Goal: Task Accomplishment & Management: Complete application form

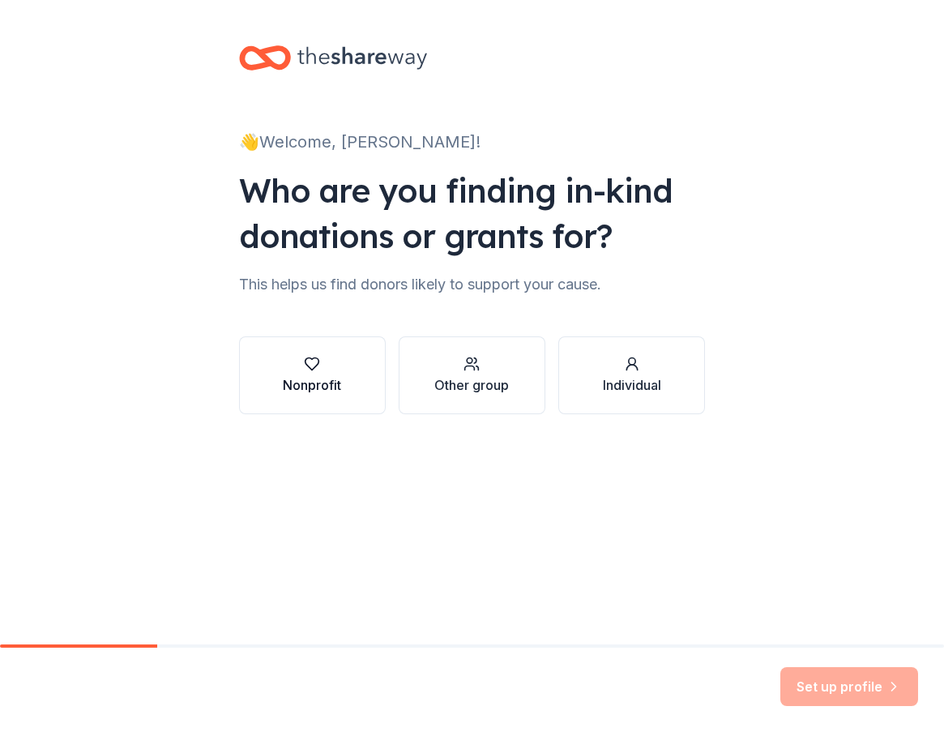
click at [321, 368] on div "button" at bounding box center [312, 364] width 58 height 16
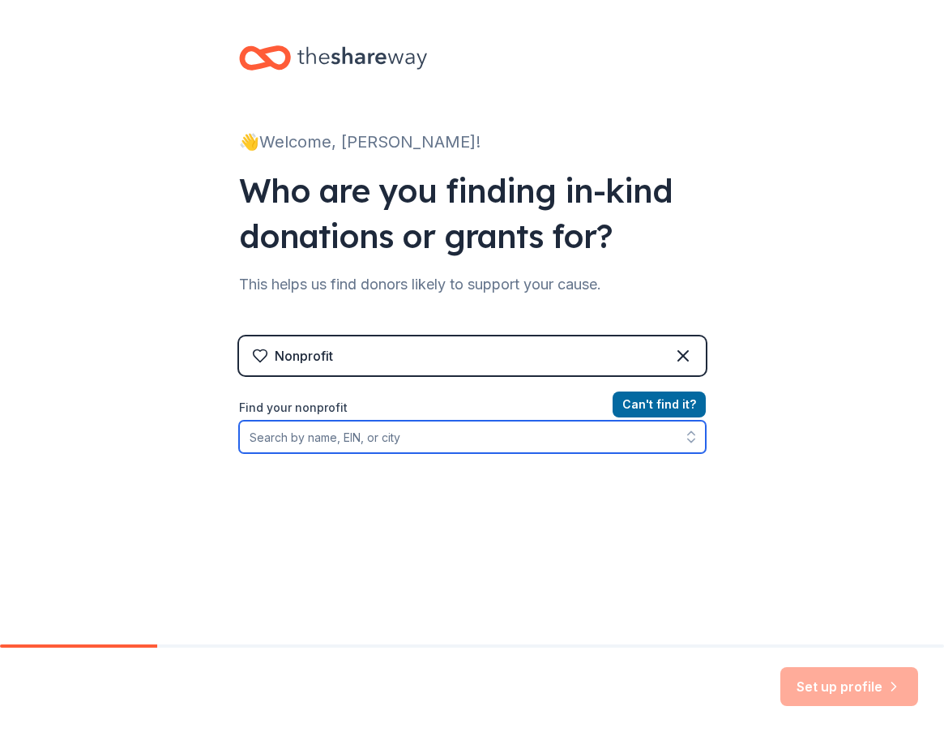
click at [372, 436] on input "Find your nonprofit" at bounding box center [472, 437] width 467 height 32
type input "BEST Robotics, Inc."
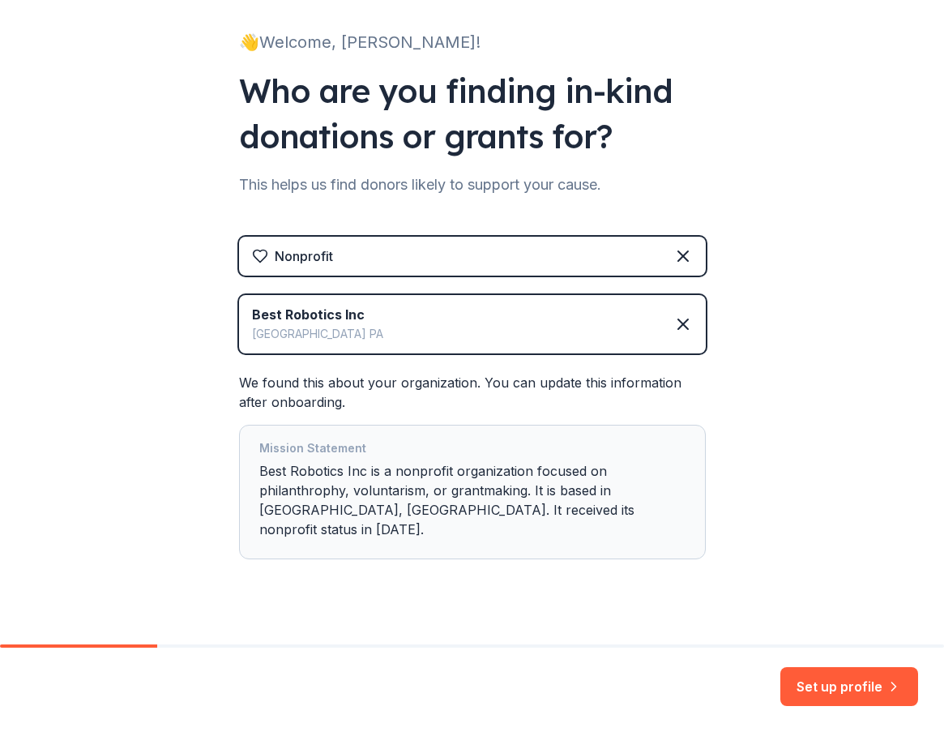
scroll to position [105, 0]
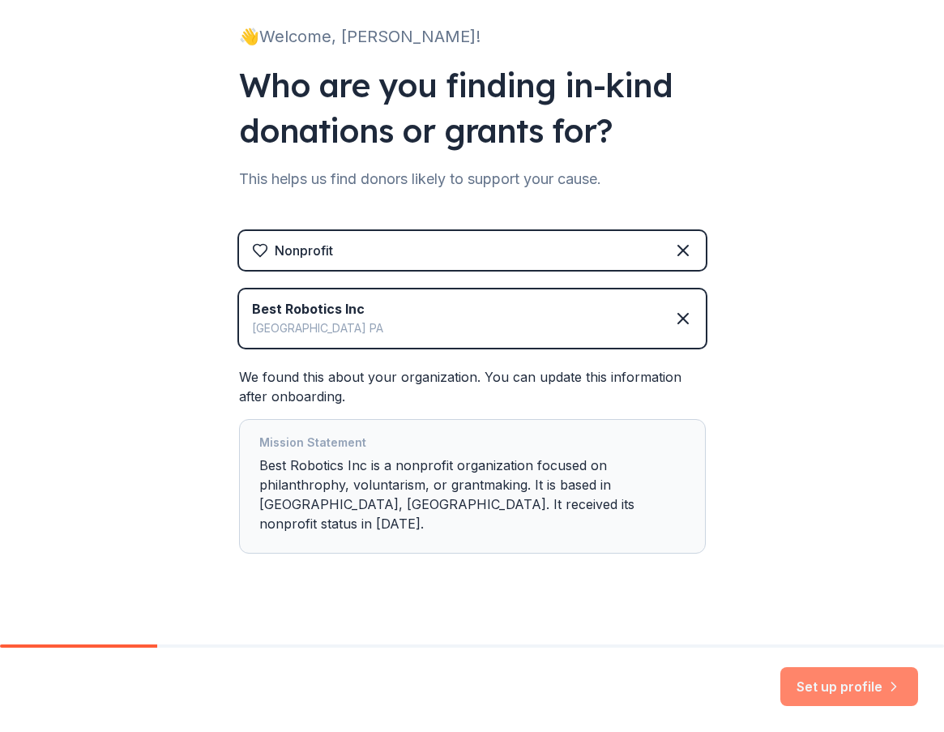
click at [845, 683] on button "Set up profile" at bounding box center [849, 686] width 138 height 39
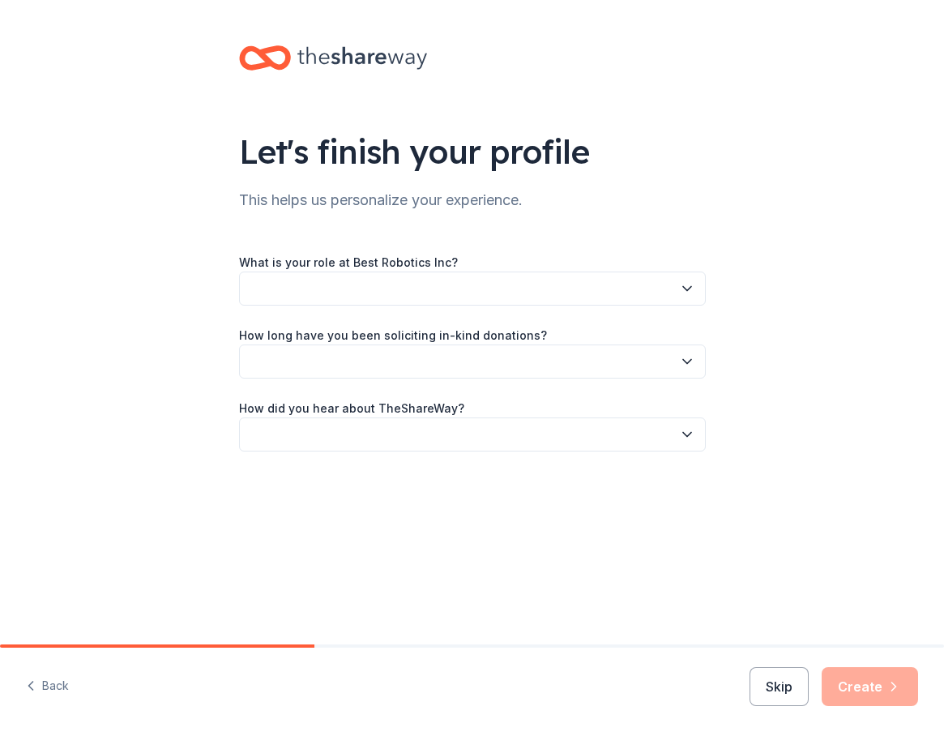
click at [334, 288] on button "button" at bounding box center [472, 288] width 467 height 34
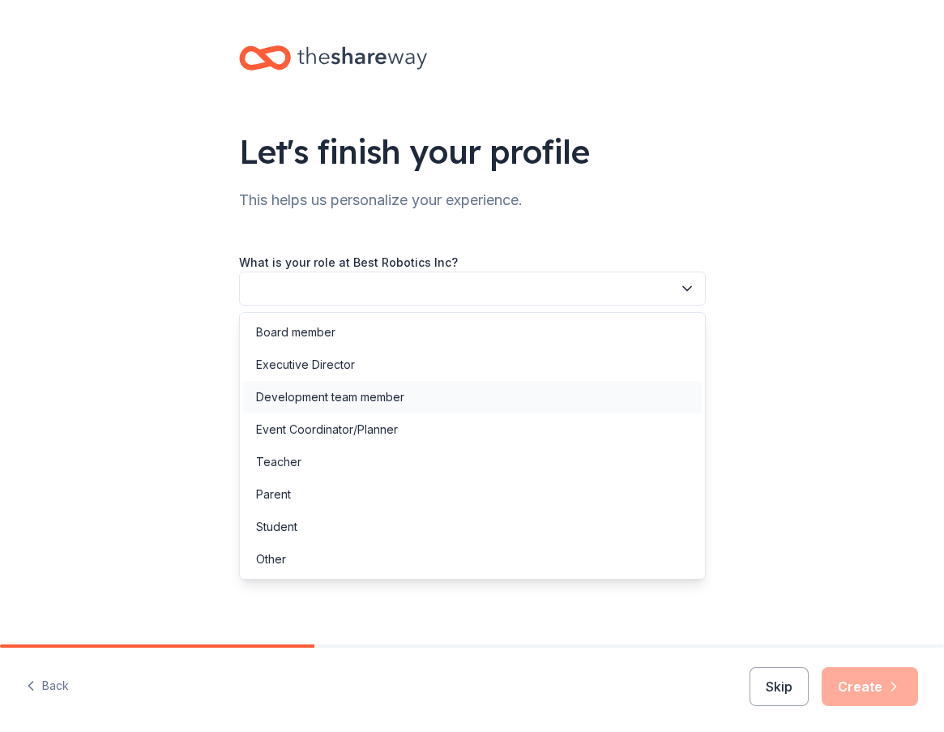
click at [311, 397] on div "Development team member" at bounding box center [330, 396] width 148 height 19
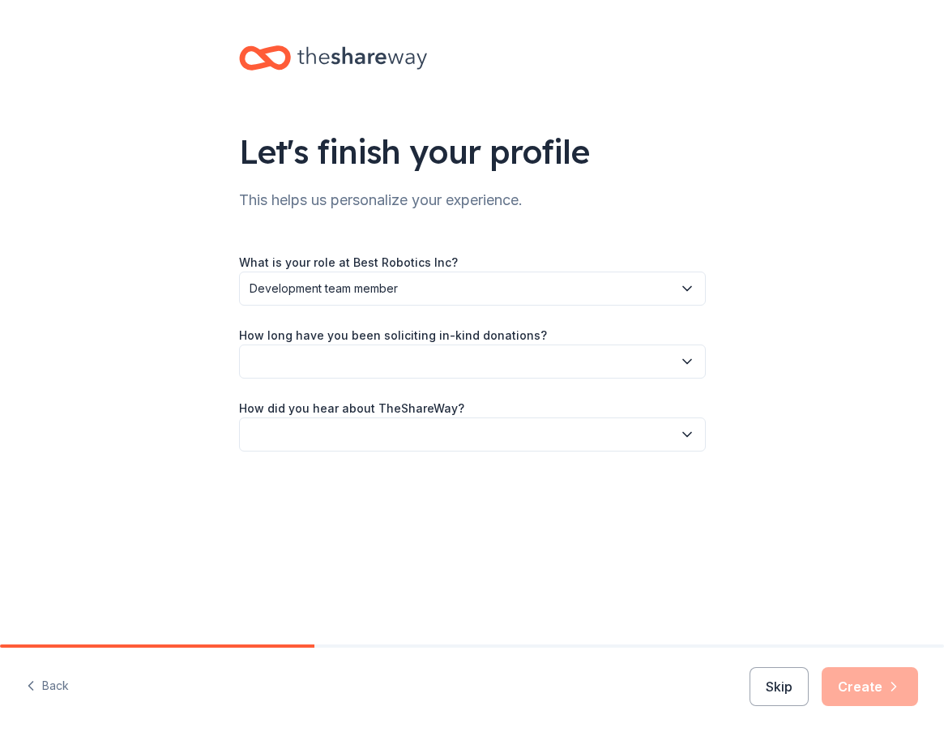
click at [317, 365] on button "button" at bounding box center [472, 361] width 467 height 34
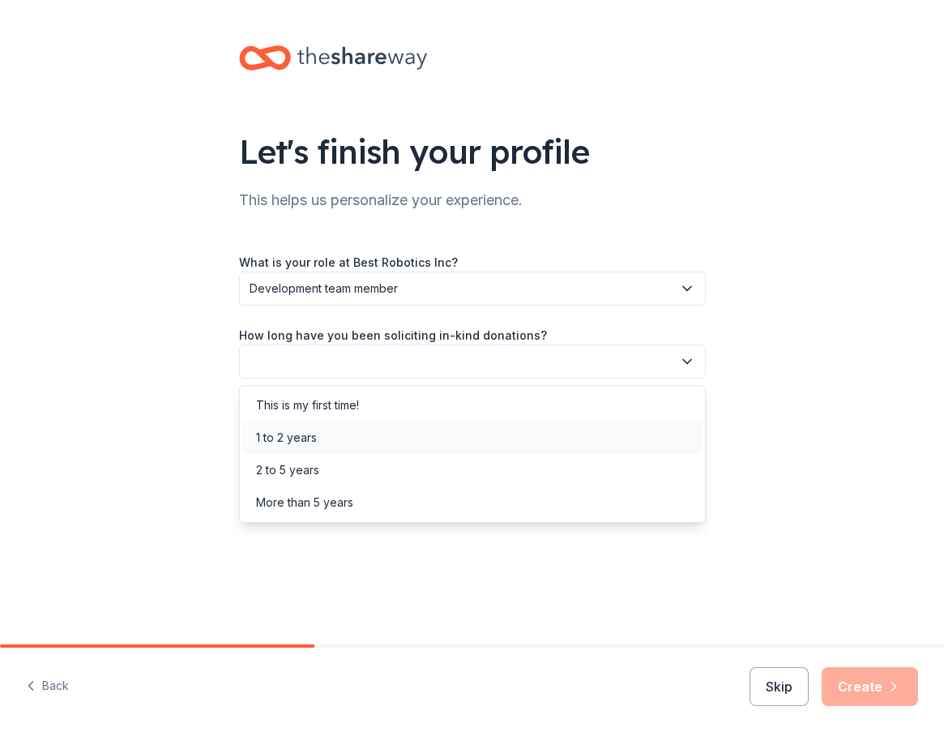
click at [294, 435] on div "1 to 2 years" at bounding box center [286, 437] width 61 height 19
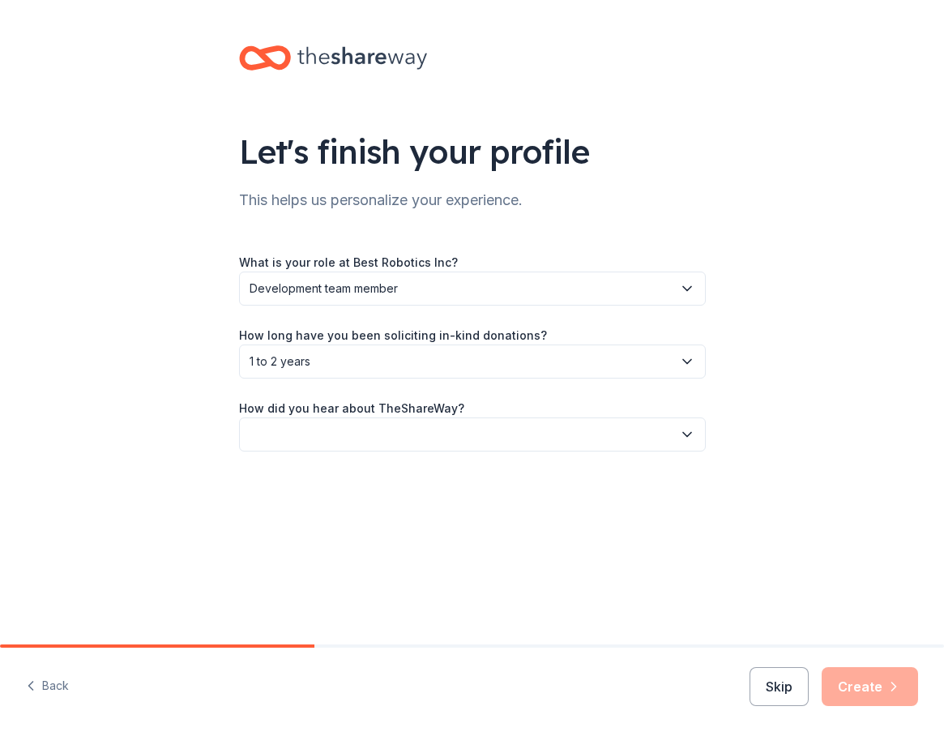
click at [340, 445] on button "button" at bounding box center [472, 434] width 467 height 34
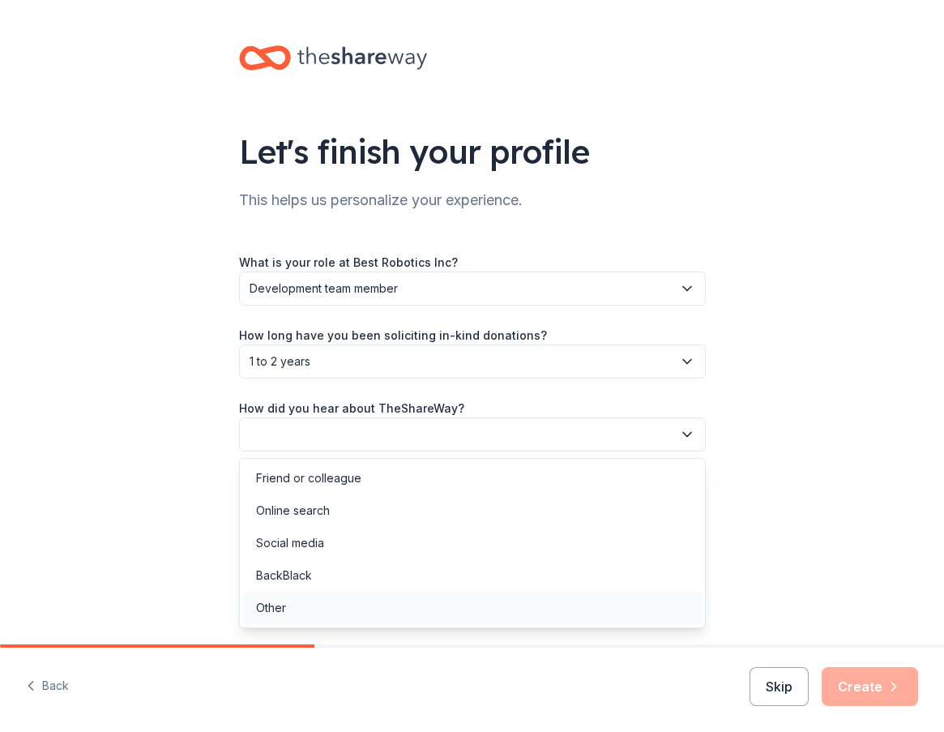
click at [275, 613] on div "Other" at bounding box center [271, 607] width 30 height 19
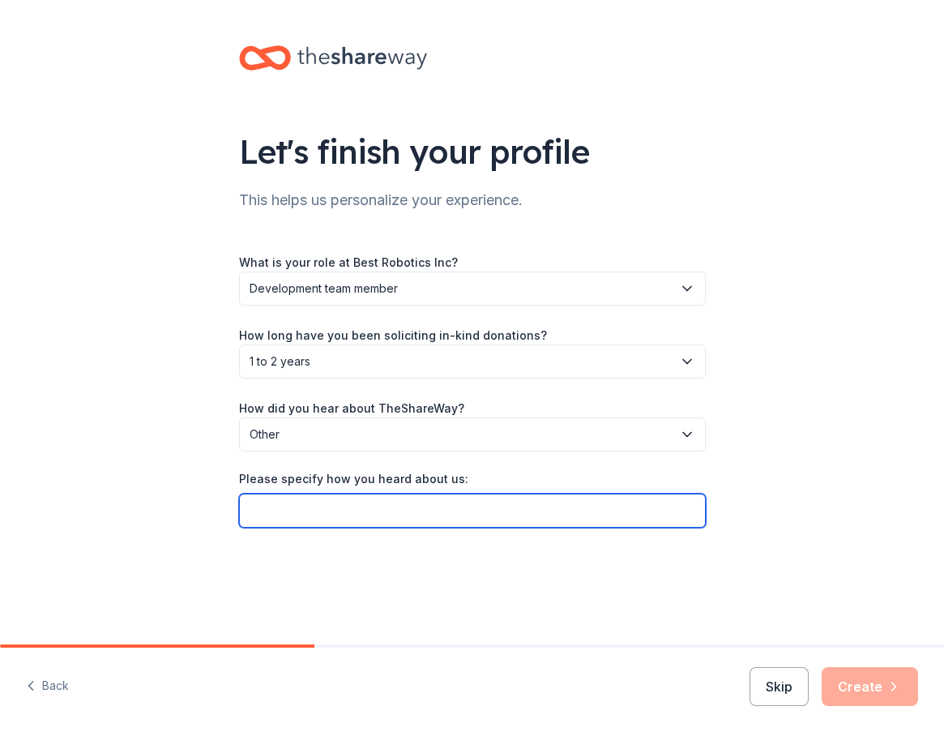
click at [284, 518] on input "Please specify how you heard about us:" at bounding box center [472, 510] width 467 height 34
type input "GiveButter Auction Link"
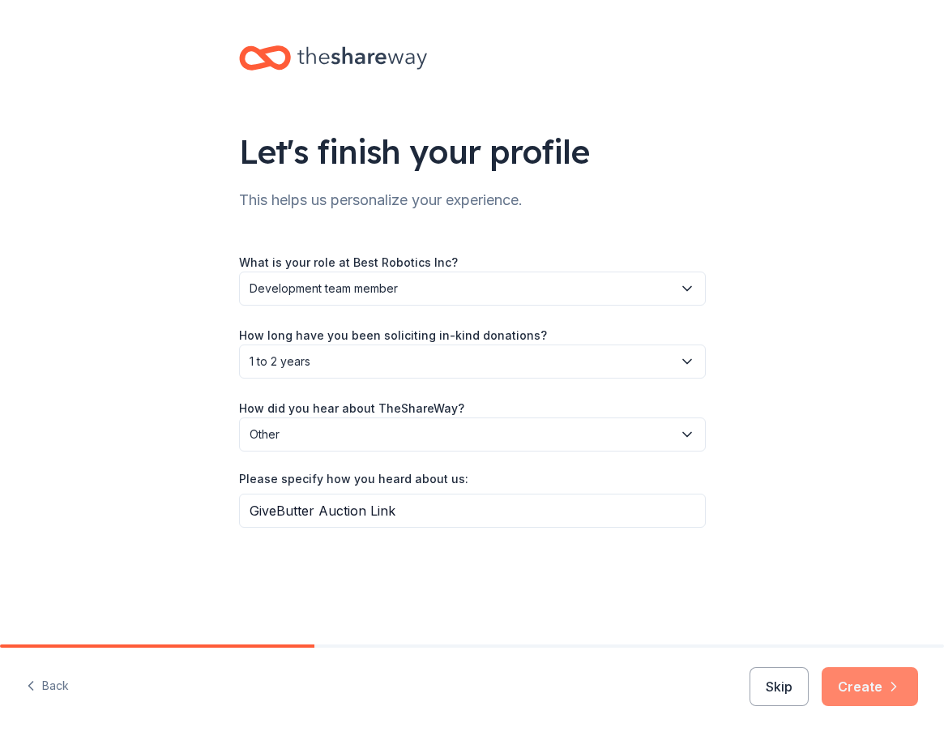
click at [877, 681] on button "Create" at bounding box center [870, 686] width 96 height 39
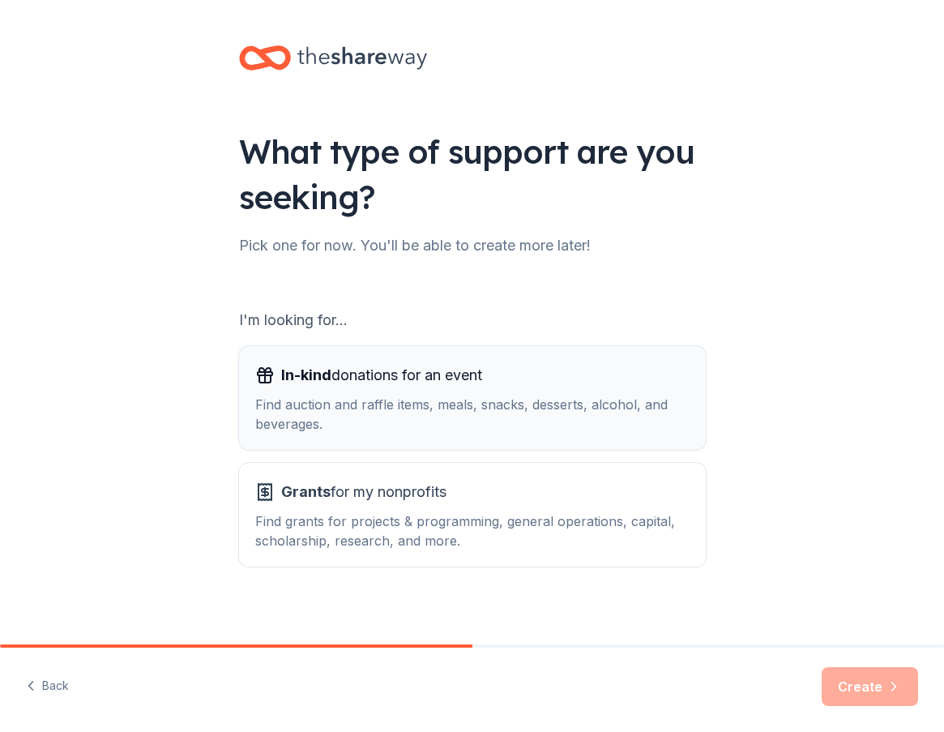
click at [390, 399] on div "Find auction and raffle items, meals, snacks, desserts, alcohol, and beverages." at bounding box center [472, 414] width 434 height 39
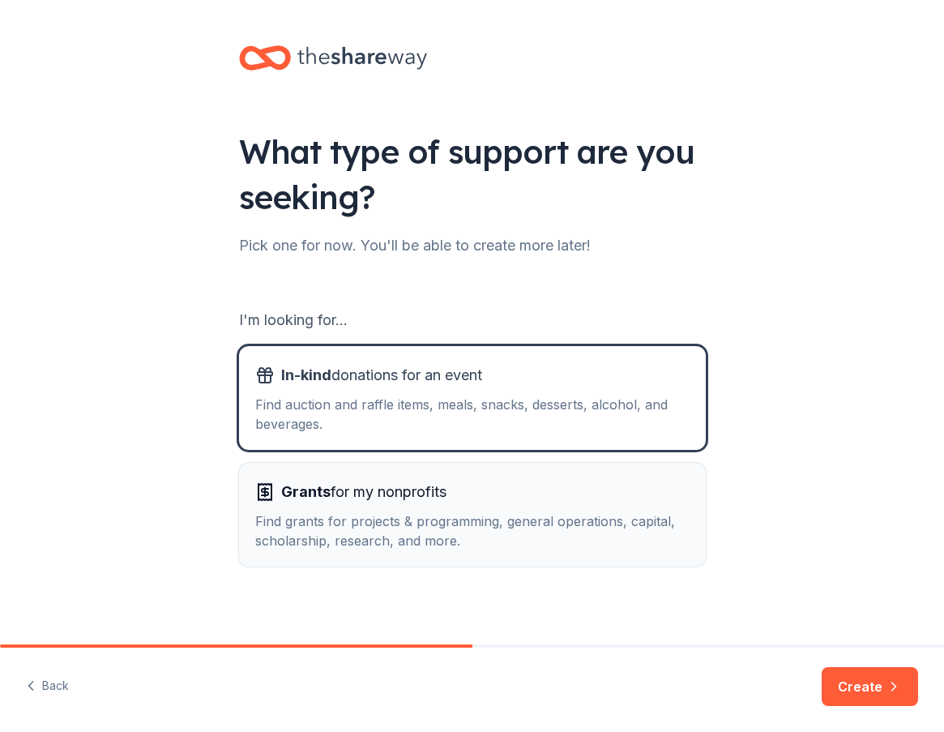
click at [368, 523] on div "Find grants for projects & programming, general operations, capital, scholarshi…" at bounding box center [472, 530] width 434 height 39
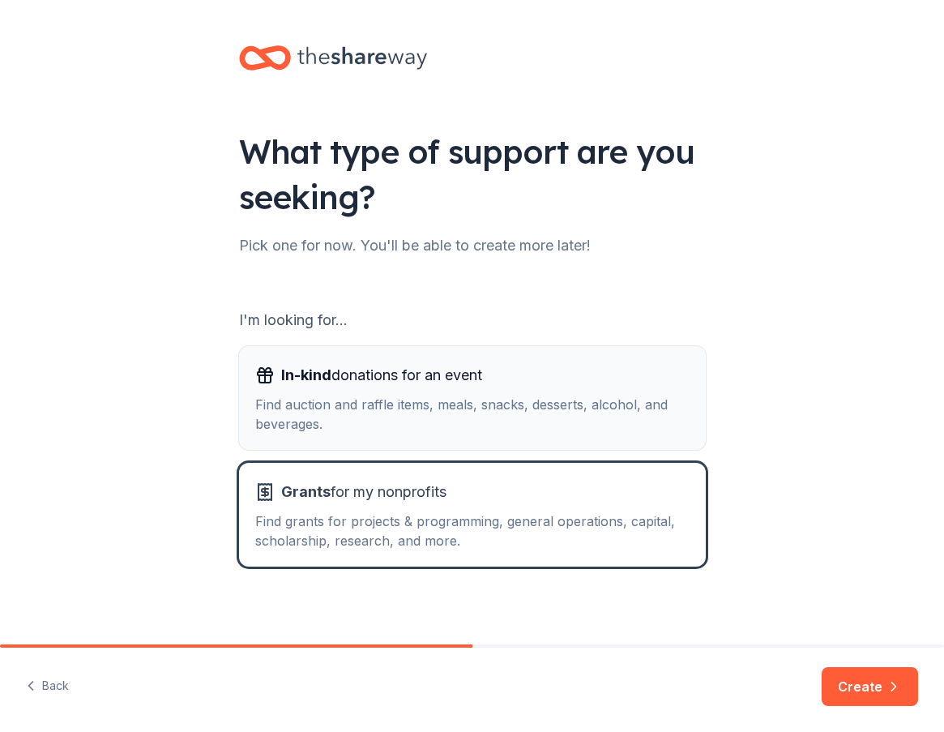
click at [432, 392] on div "In-kind donations for an event Find auction and raffle items, meals, snacks, de…" at bounding box center [472, 397] width 434 height 71
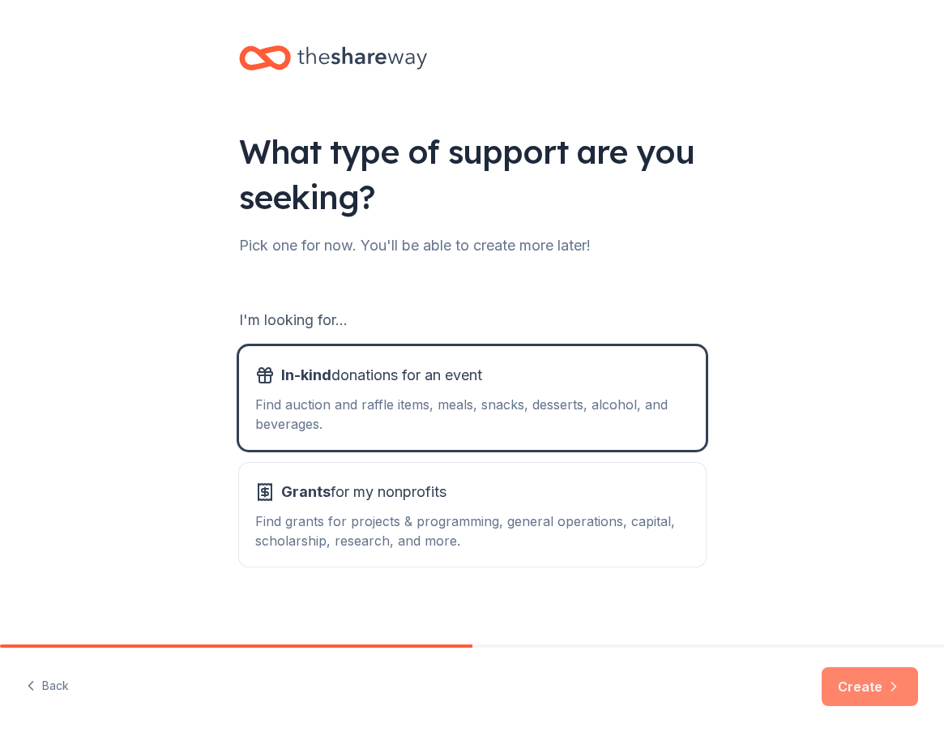
click at [895, 698] on button "Create" at bounding box center [870, 686] width 96 height 39
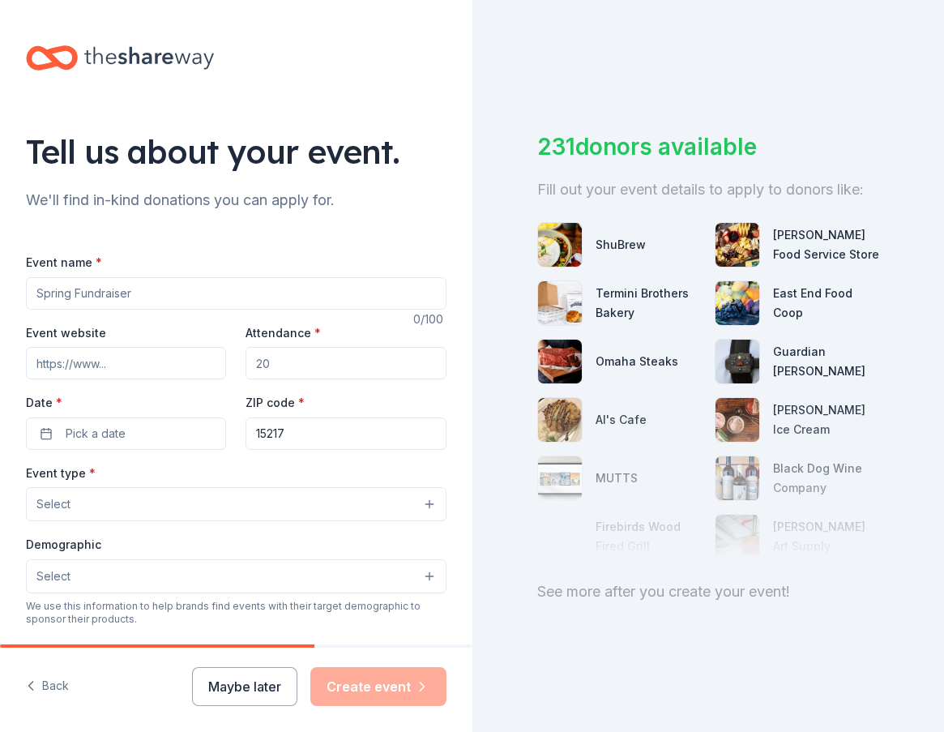
click at [145, 297] on input "Event name *" at bounding box center [236, 293] width 421 height 32
click at [164, 288] on input "BEST Robotics" at bounding box center [236, 293] width 421 height 32
click at [36, 293] on input "BEST Robotics Online Auction" at bounding box center [236, 293] width 421 height 32
type input "2025 BEST Robotics Online Auction"
click at [96, 356] on input "Event website" at bounding box center [126, 363] width 200 height 32
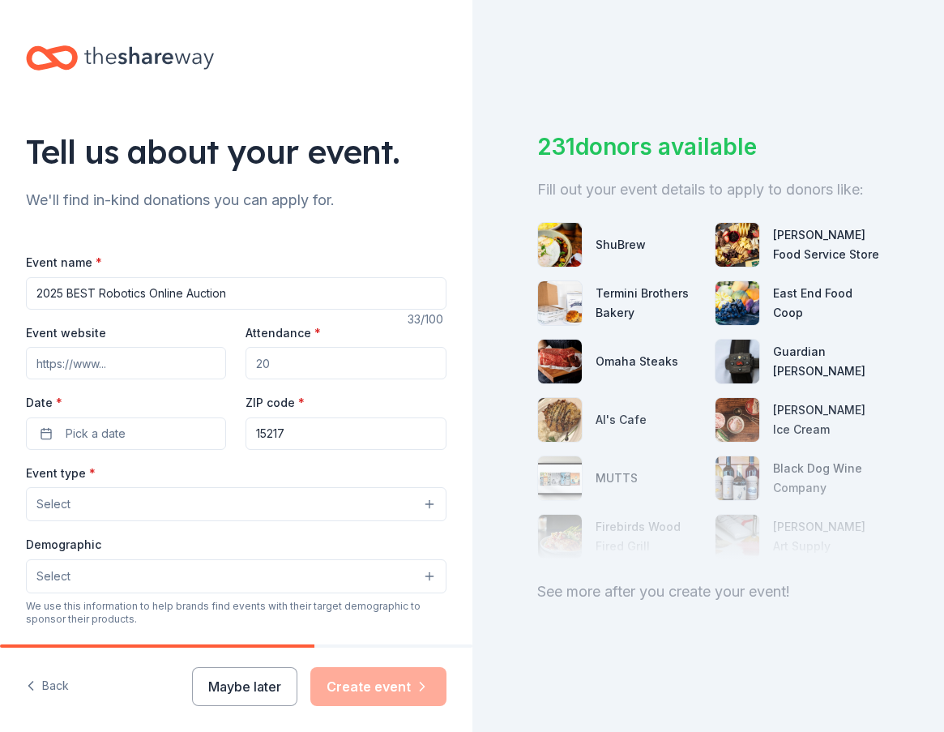
click at [382, 225] on div "Tell us about your event. We'll find in-kind donations you can apply for. Event…" at bounding box center [236, 539] width 472 height 1078
click at [109, 358] on input "Event website" at bounding box center [126, 363] width 200 height 32
paste input "[URL][DOMAIN_NAME]"
type input "[URL][DOMAIN_NAME]"
click at [297, 361] on input "Attendance *" at bounding box center [346, 363] width 200 height 32
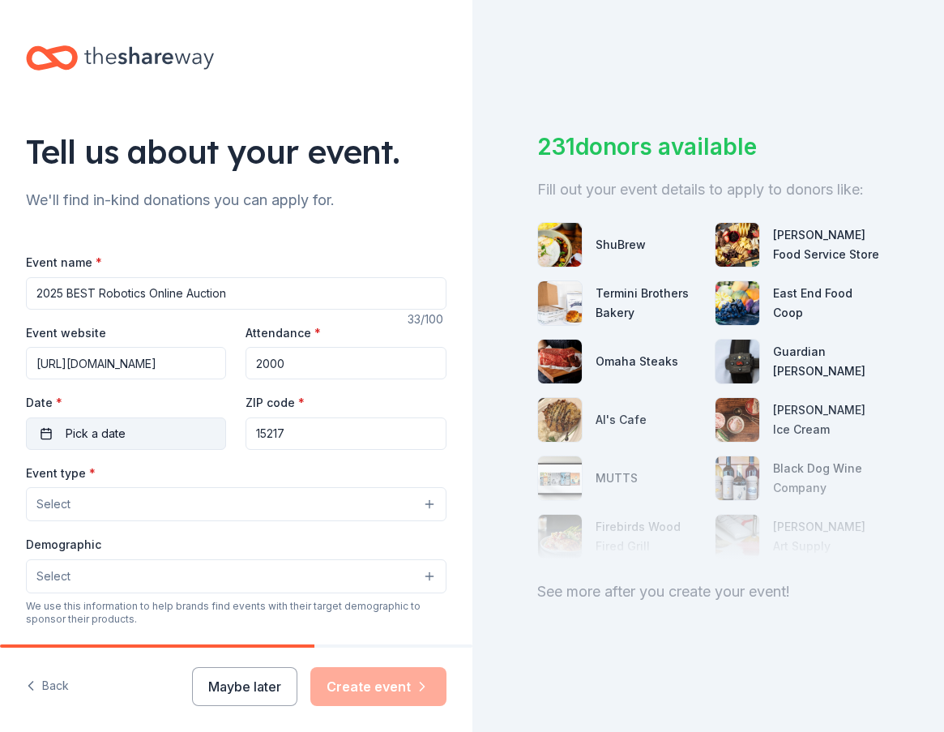
click at [134, 435] on button "Pick a date" at bounding box center [126, 433] width 200 height 32
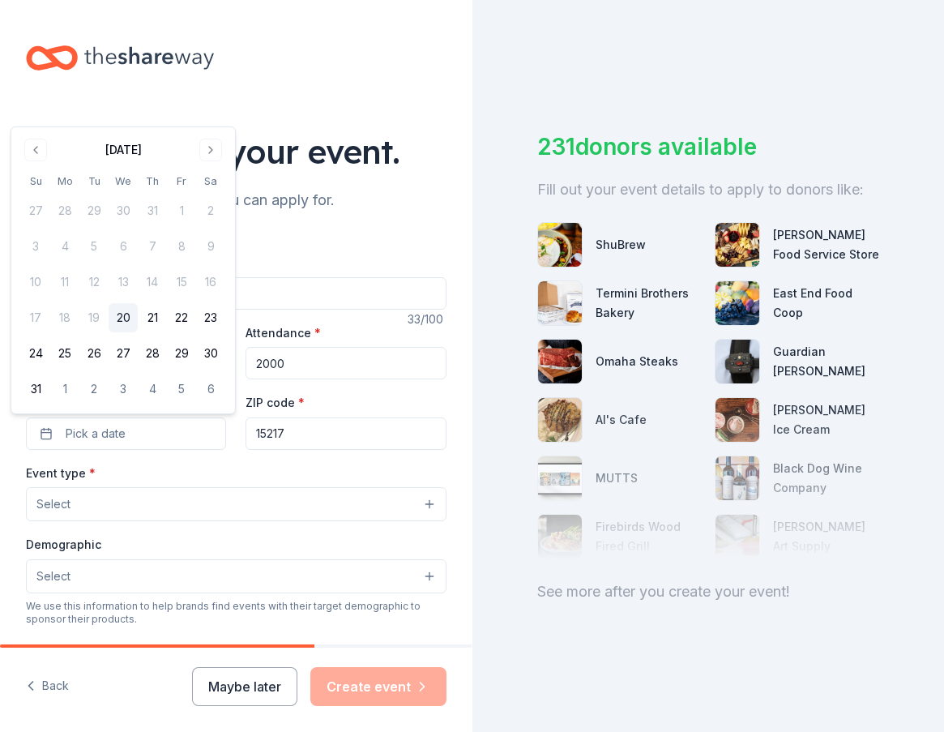
click at [292, 365] on input "2000" at bounding box center [346, 363] width 200 height 32
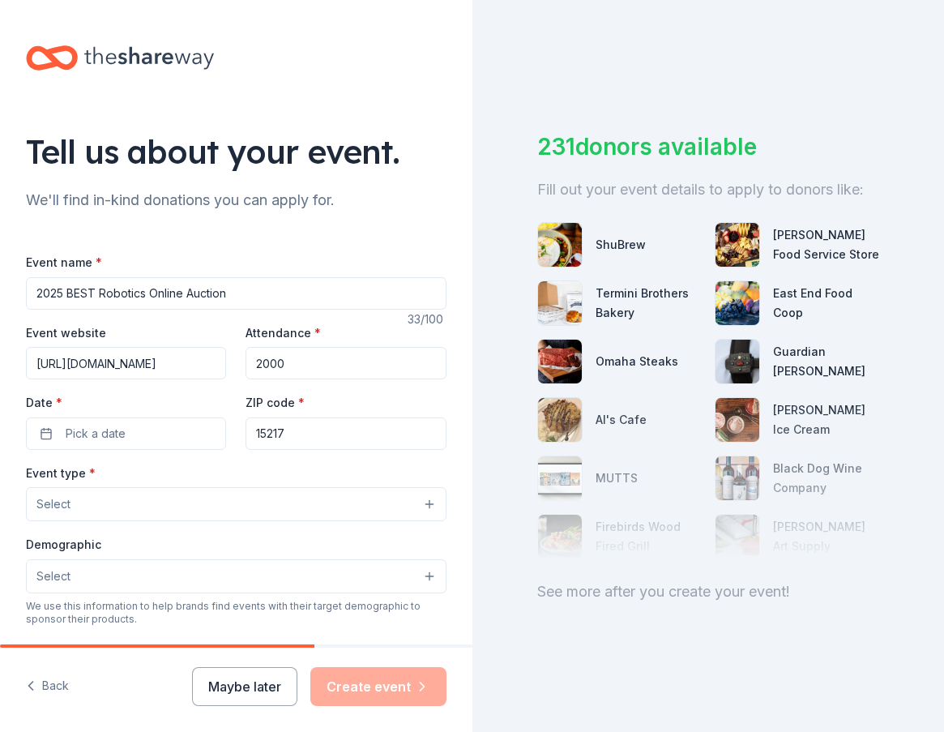
click at [292, 365] on input "2000" at bounding box center [346, 363] width 200 height 32
type input "3500"
click at [126, 428] on button "Pick a date" at bounding box center [126, 433] width 200 height 32
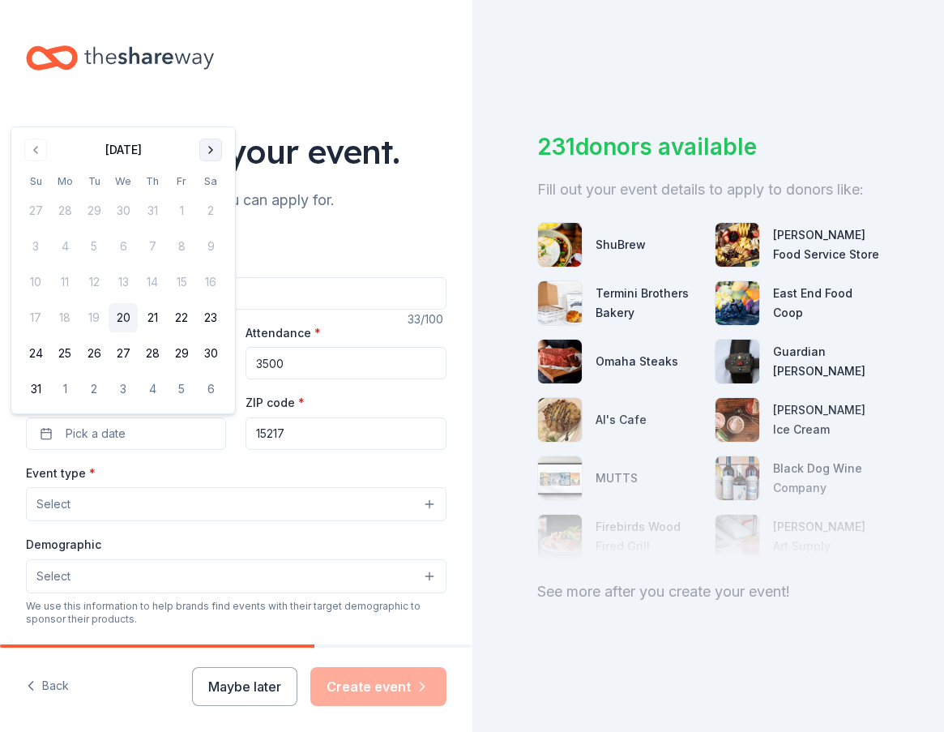
click at [210, 148] on button "Go to next month" at bounding box center [210, 150] width 23 height 23
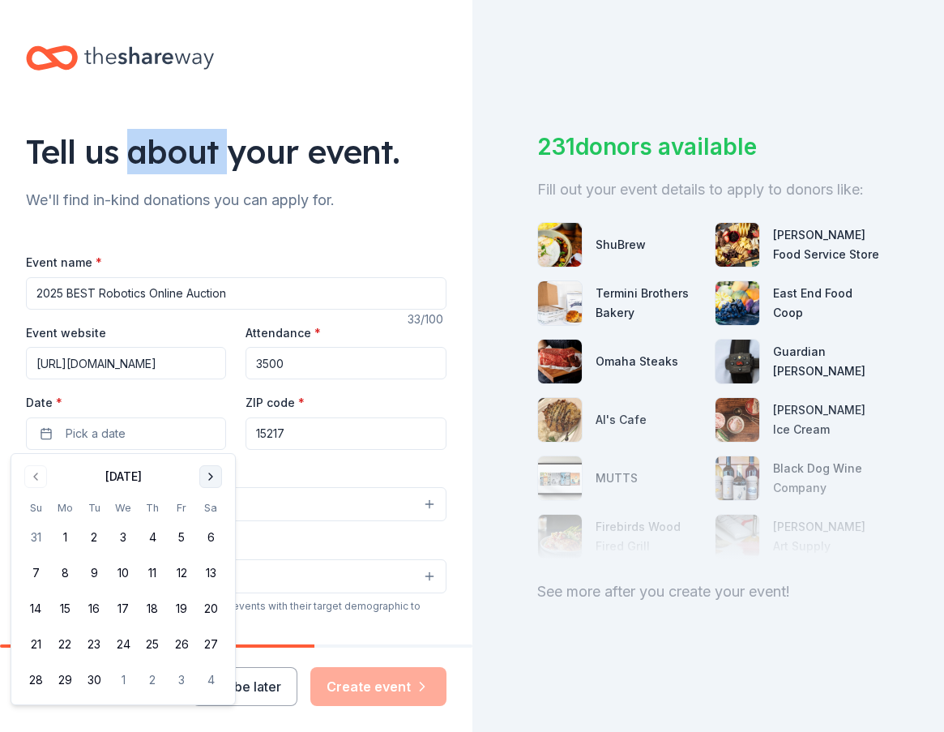
click at [210, 148] on div "Tell us about your event." at bounding box center [236, 151] width 421 height 45
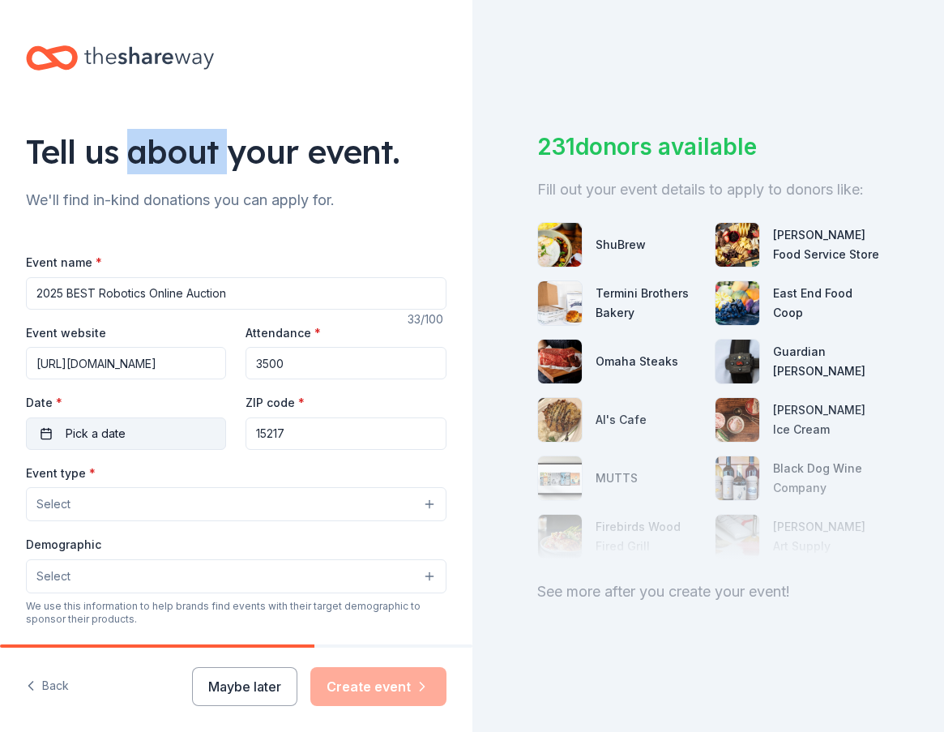
click at [108, 430] on span "Pick a date" at bounding box center [96, 433] width 60 height 19
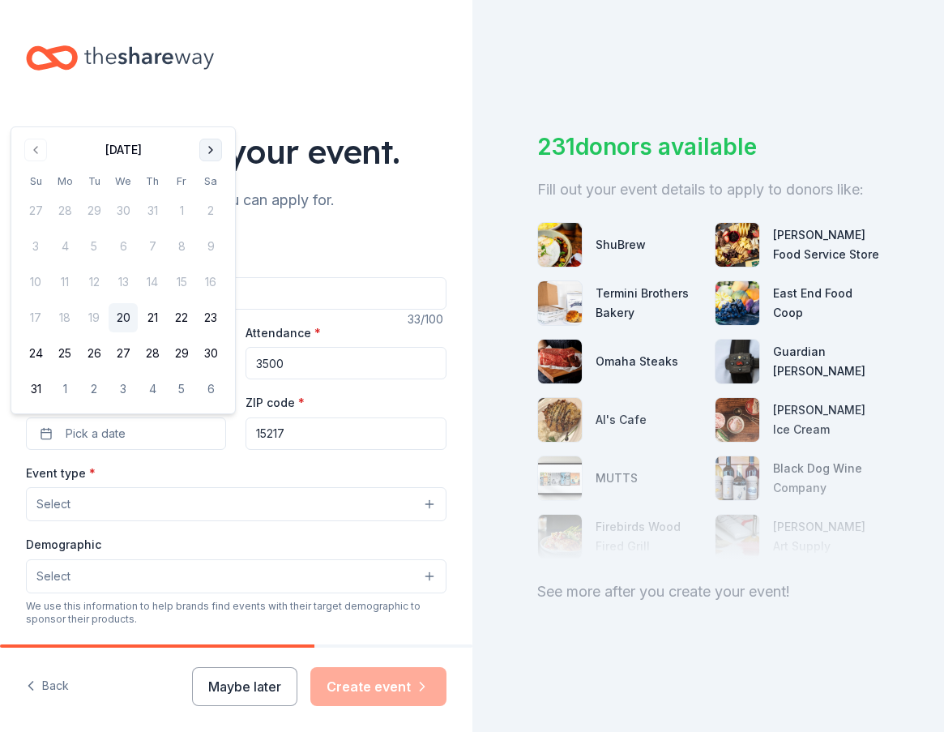
click at [206, 156] on button "Go to next month" at bounding box center [210, 150] width 23 height 23
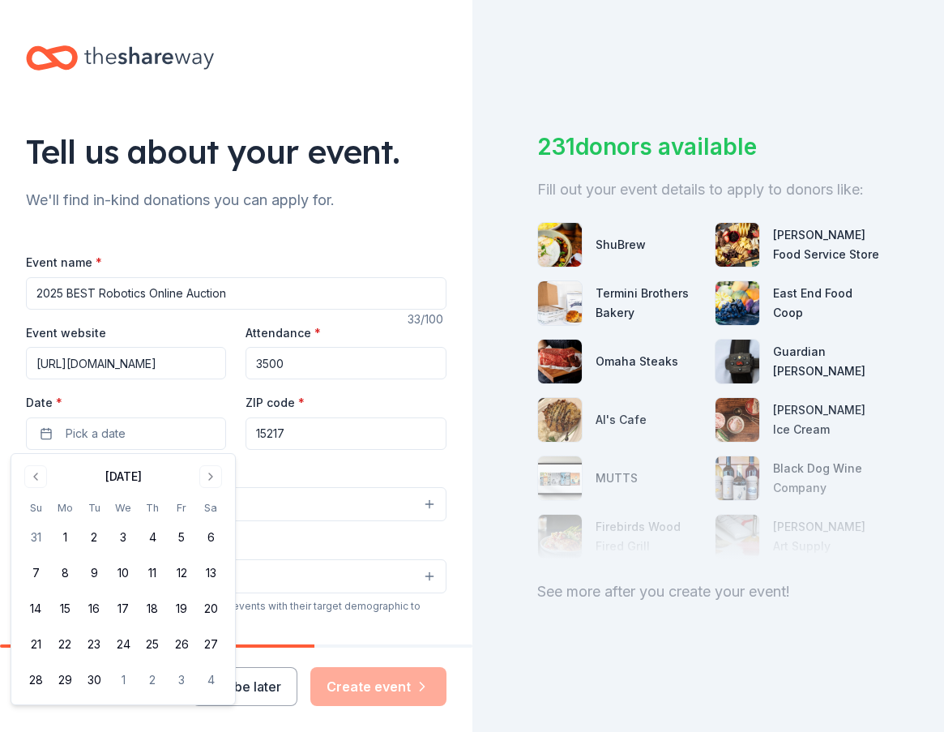
click at [197, 472] on div "[DATE]" at bounding box center [123, 474] width 204 height 23
click at [210, 472] on button "Go to next month" at bounding box center [210, 476] width 23 height 23
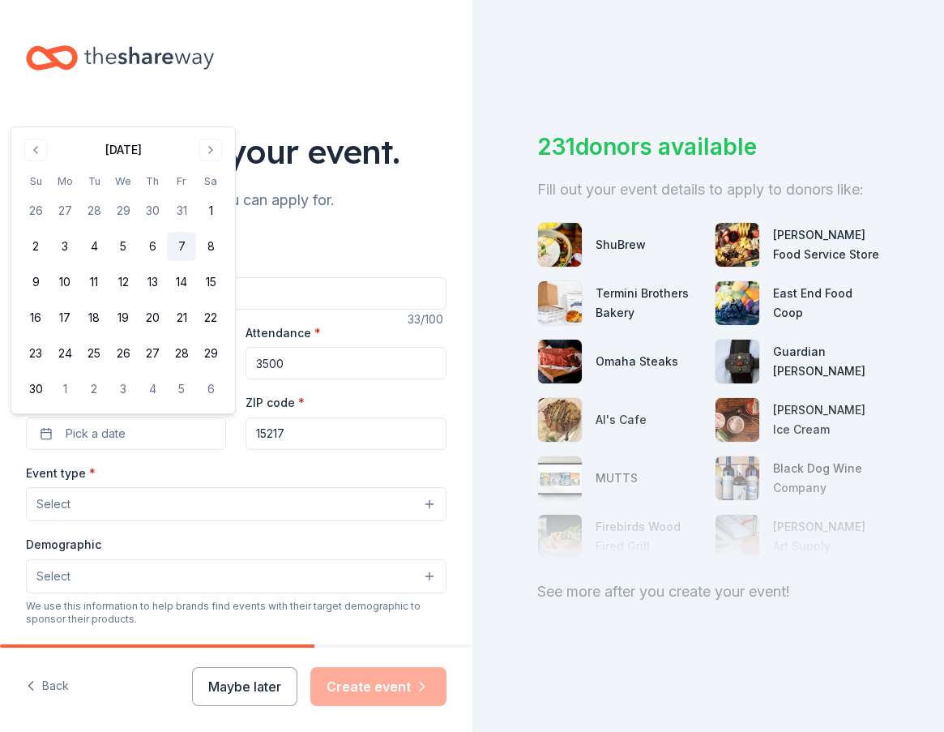
click at [177, 248] on button "7" at bounding box center [181, 246] width 29 height 29
click at [122, 468] on div "Event type * Select" at bounding box center [236, 492] width 421 height 59
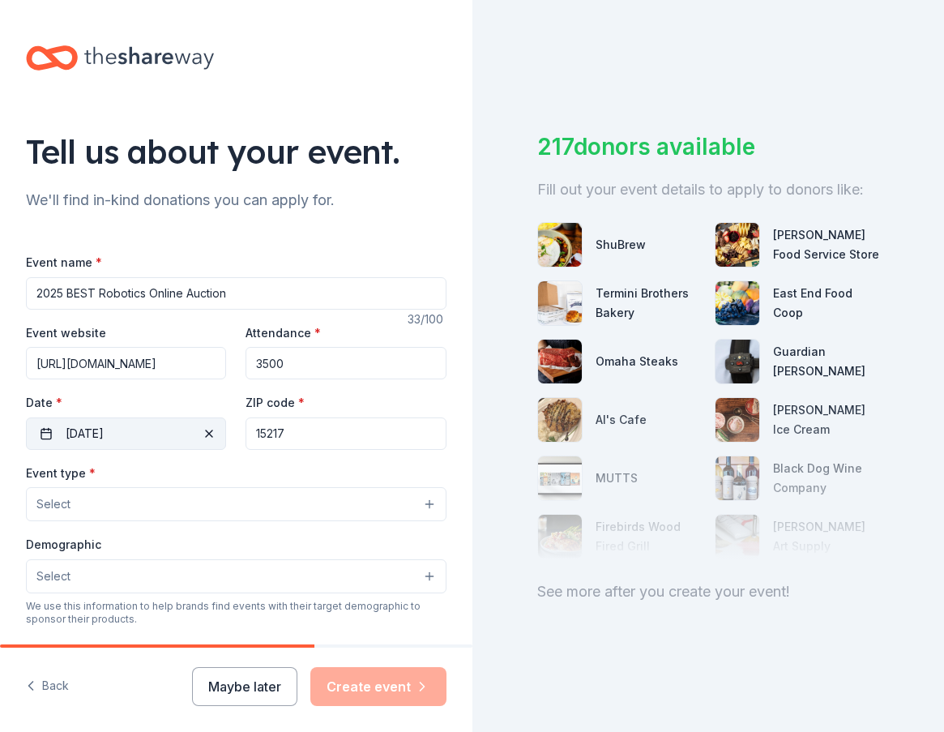
click at [137, 426] on button "[DATE]" at bounding box center [126, 433] width 200 height 32
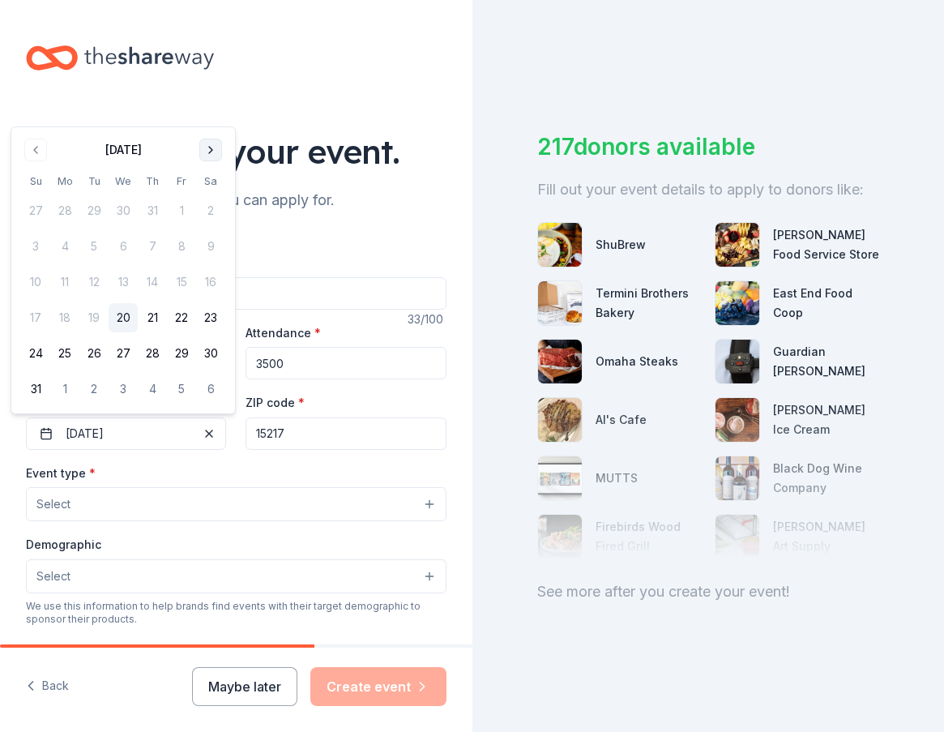
click at [211, 156] on button "Go to next month" at bounding box center [210, 150] width 23 height 23
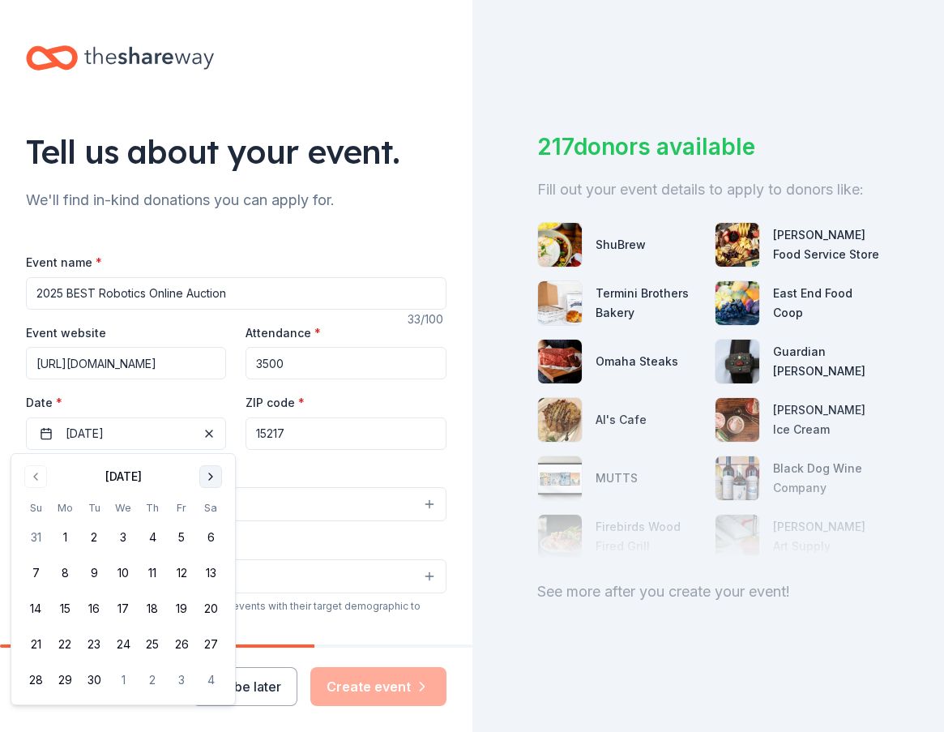
click at [206, 477] on button "Go to next month" at bounding box center [210, 476] width 23 height 23
click at [204, 478] on button "Go to next month" at bounding box center [210, 476] width 23 height 23
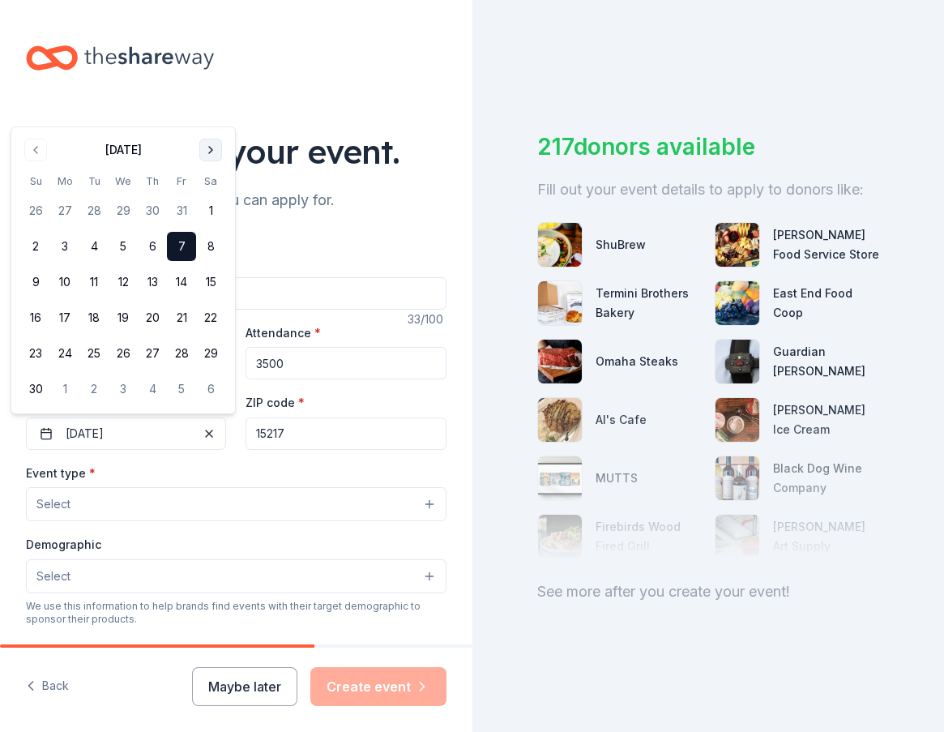
click at [210, 145] on button "Go to next month" at bounding box center [210, 150] width 23 height 23
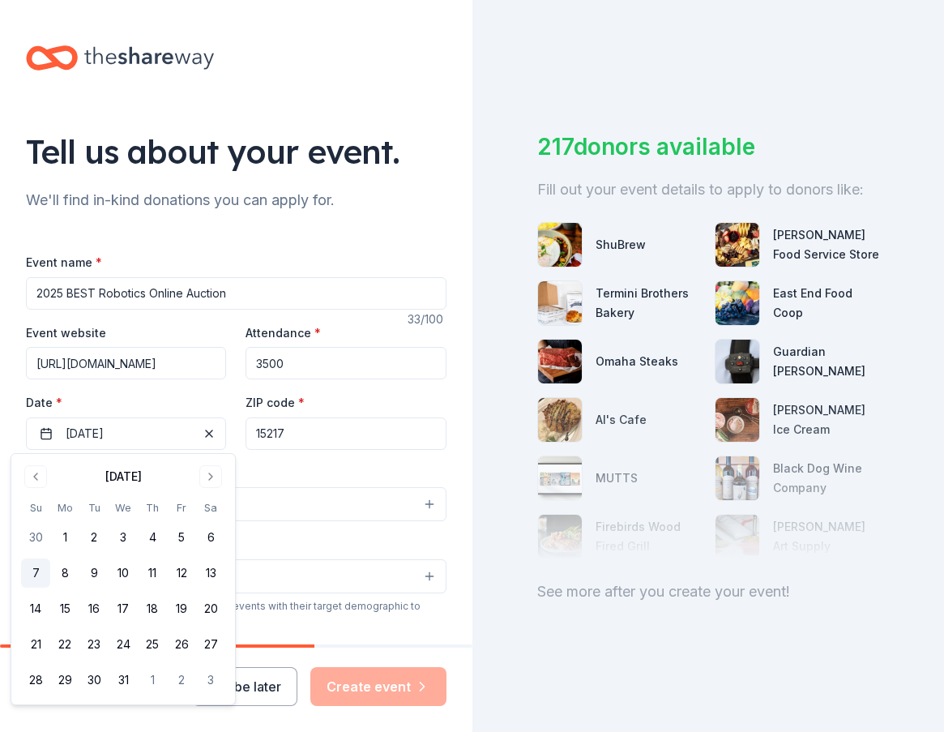
click at [34, 572] on button "7" at bounding box center [35, 572] width 29 height 29
click at [456, 511] on div "Tell us about your event. We'll find in-kind donations you can apply for. Event…" at bounding box center [236, 539] width 472 height 1078
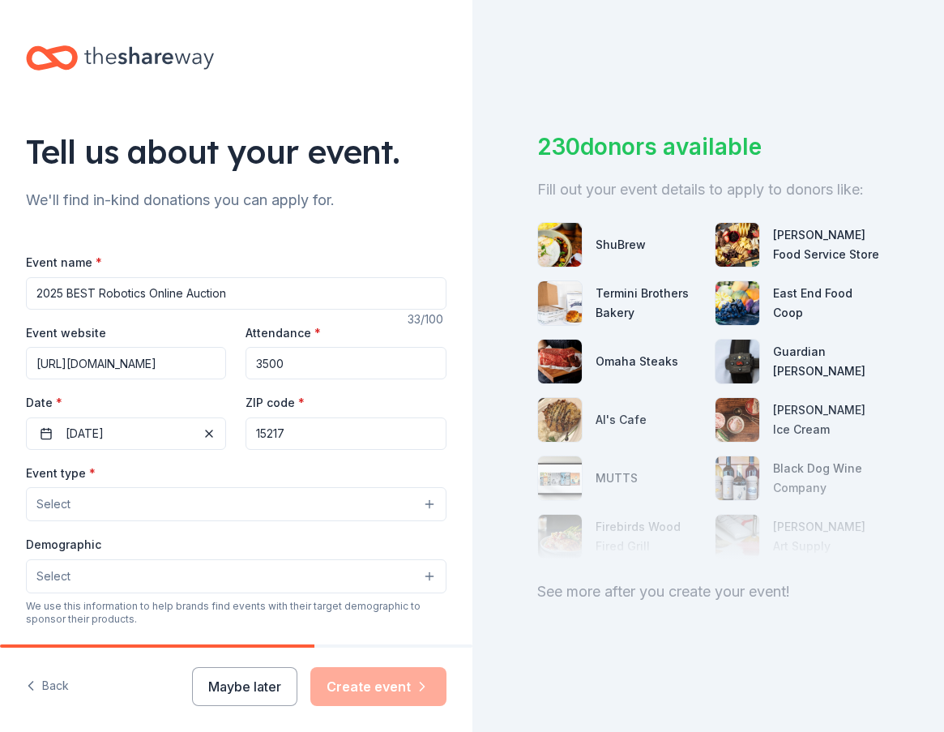
click at [459, 575] on div "Tell us about your event. We'll find in-kind donations you can apply for. Event…" at bounding box center [236, 539] width 472 height 1078
click at [313, 431] on input "15217" at bounding box center [346, 433] width 200 height 32
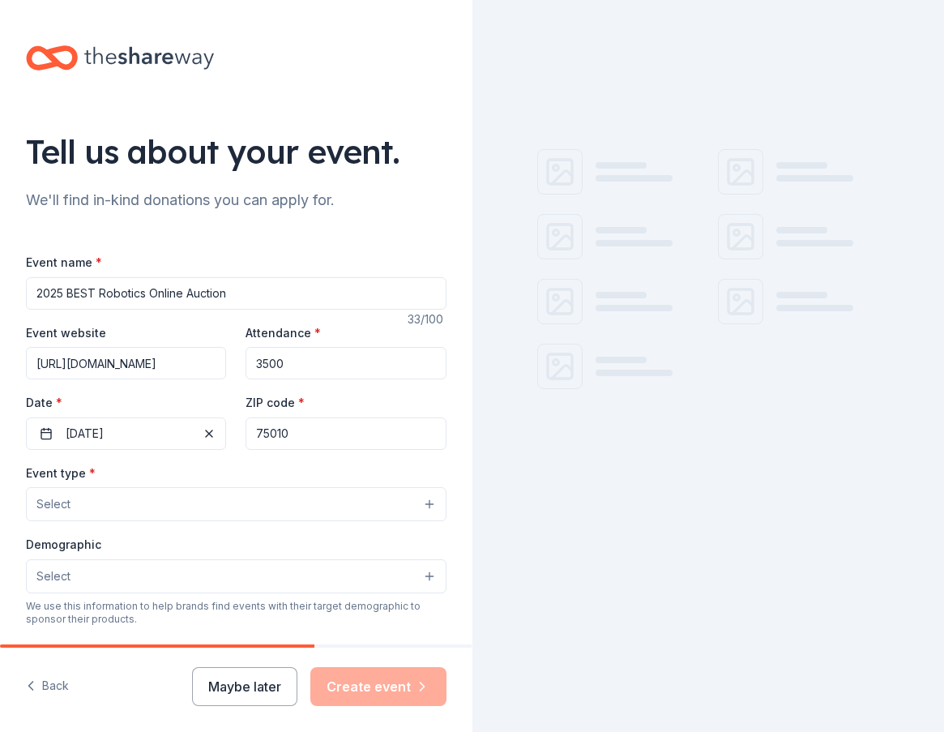
type input "75010"
click at [481, 587] on div at bounding box center [708, 366] width 472 height 732
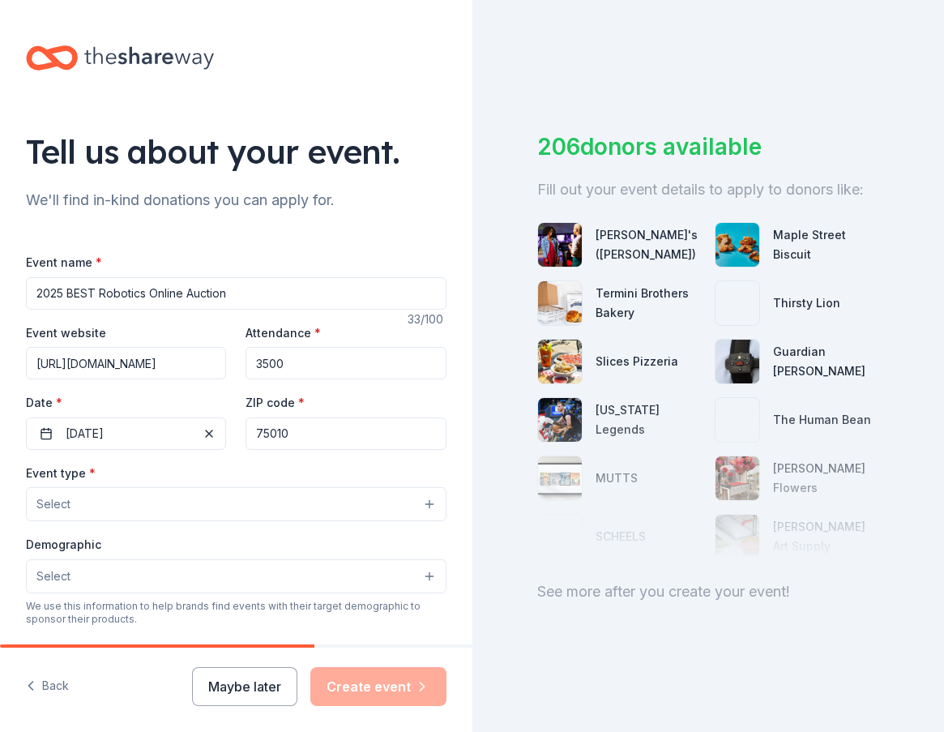
click at [203, 491] on button "Select" at bounding box center [236, 504] width 421 height 34
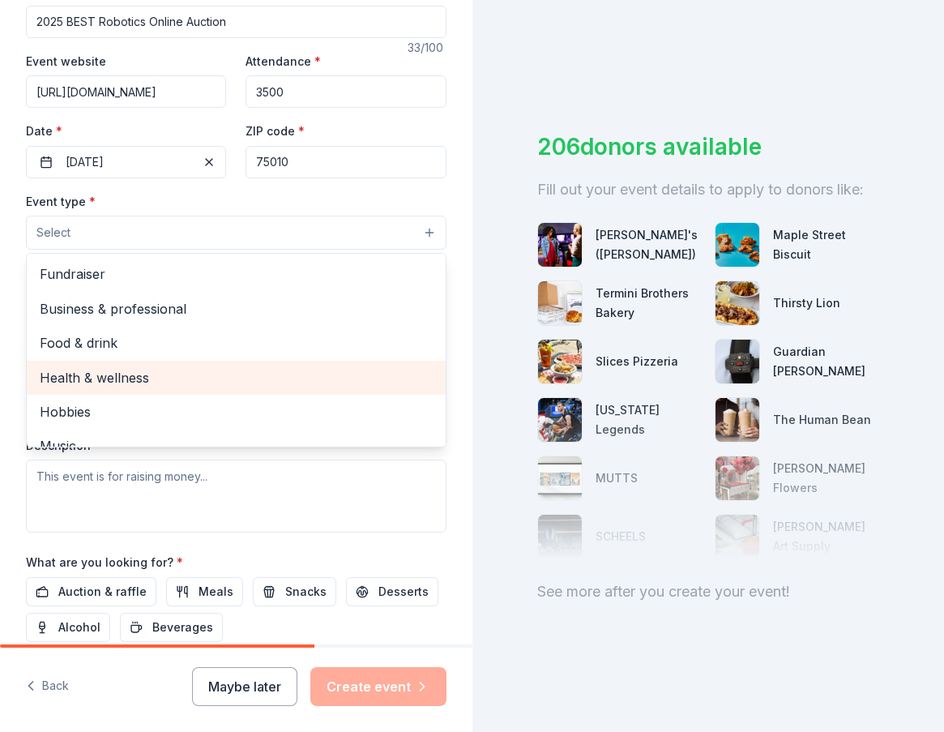
scroll to position [243, 0]
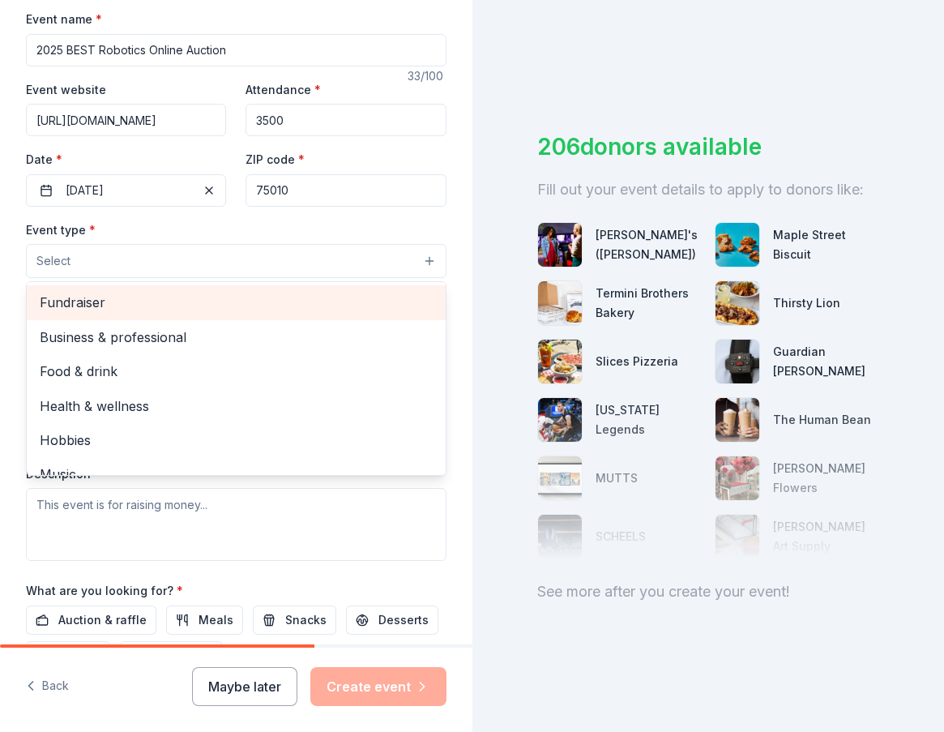
click at [81, 304] on span "Fundraiser" at bounding box center [236, 302] width 393 height 21
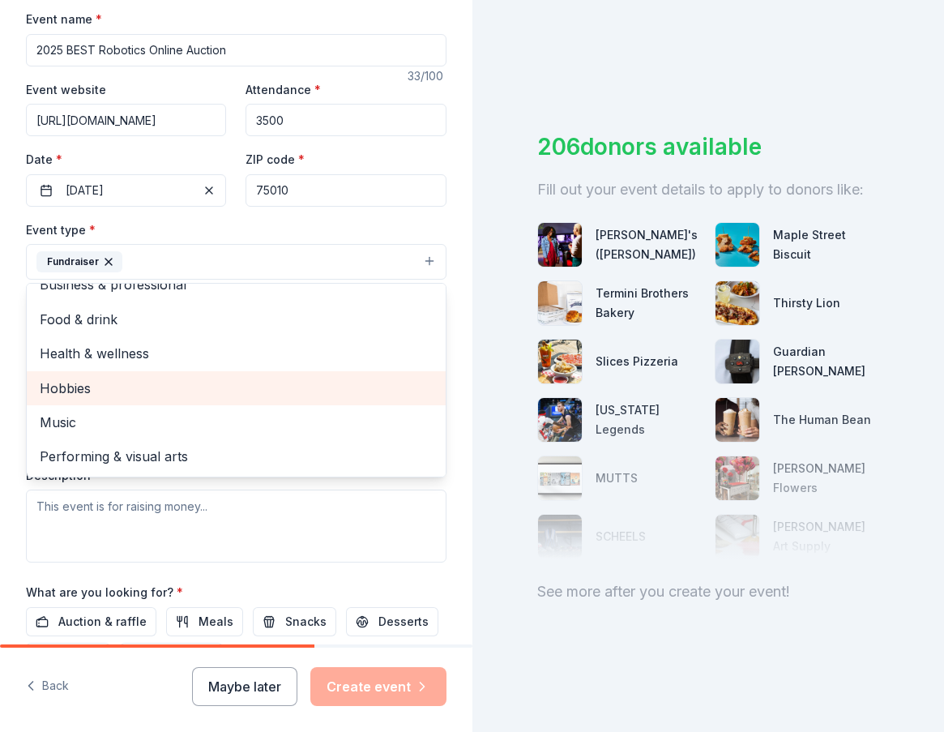
scroll to position [0, 0]
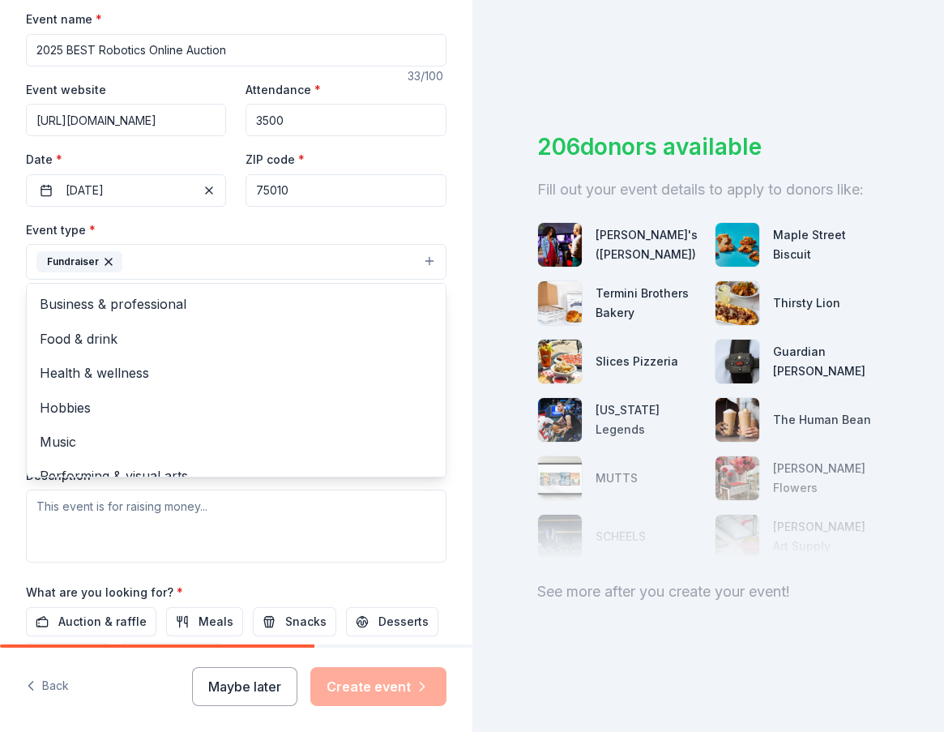
click at [452, 592] on div "Tell us about your event. We'll find in-kind donations you can apply for. Event…" at bounding box center [236, 297] width 472 height 1080
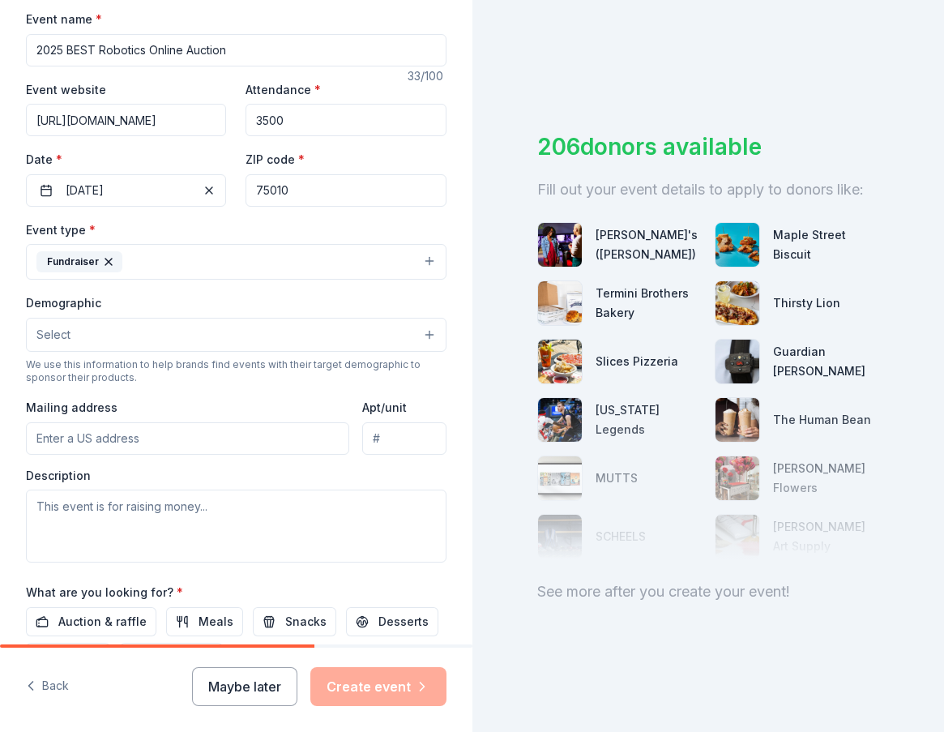
click at [105, 332] on button "Select" at bounding box center [236, 335] width 421 height 34
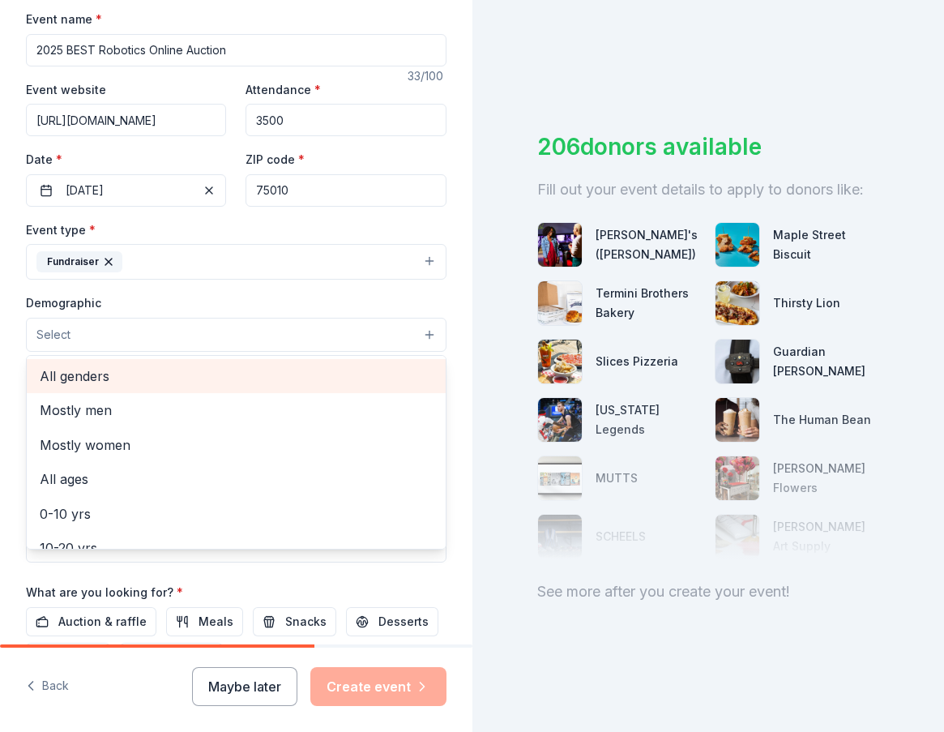
click at [90, 372] on span "All genders" at bounding box center [236, 375] width 393 height 21
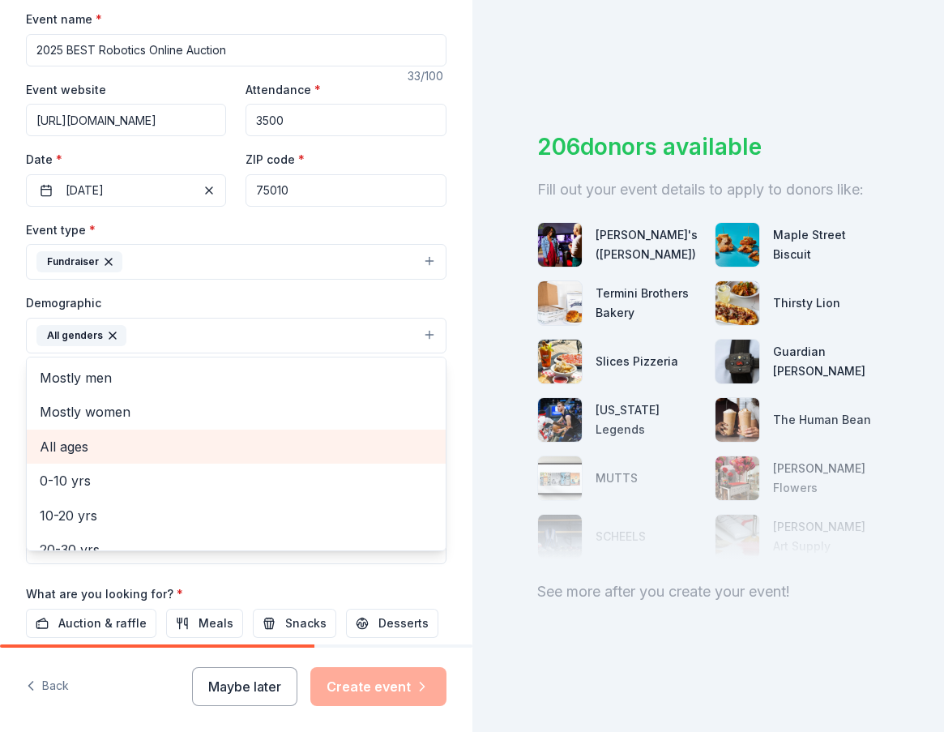
scroll to position [81, 0]
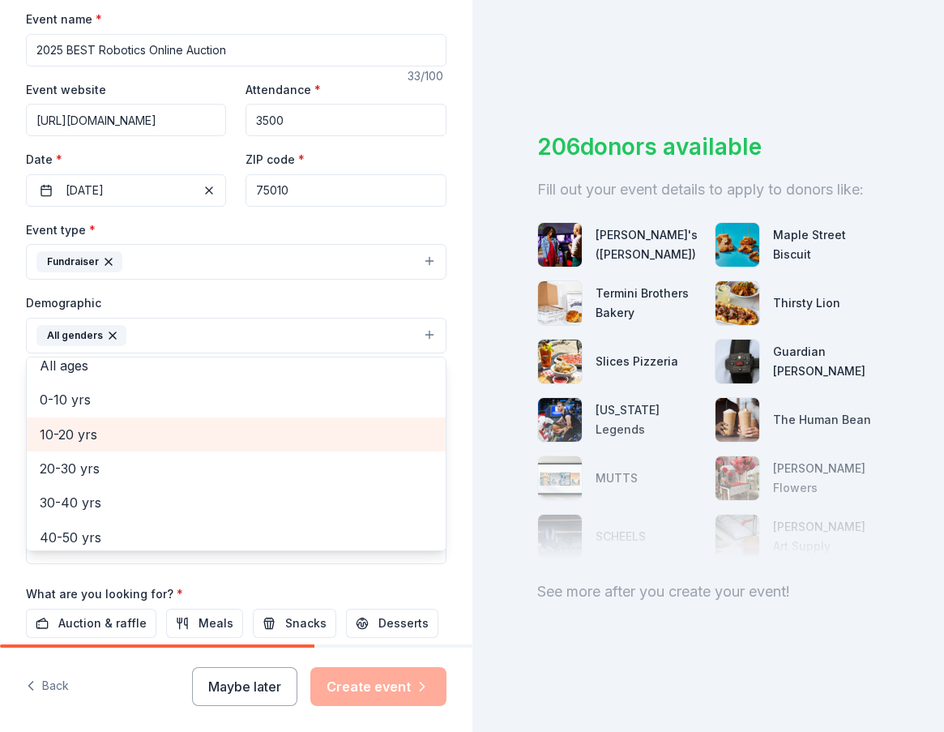
click at [109, 435] on span "10-20 yrs" at bounding box center [236, 434] width 393 height 21
click at [91, 439] on span "20-30 yrs" at bounding box center [236, 434] width 393 height 21
click at [91, 439] on span "30-40 yrs" at bounding box center [236, 434] width 393 height 21
click at [91, 441] on span "40-50 yrs" at bounding box center [236, 434] width 393 height 21
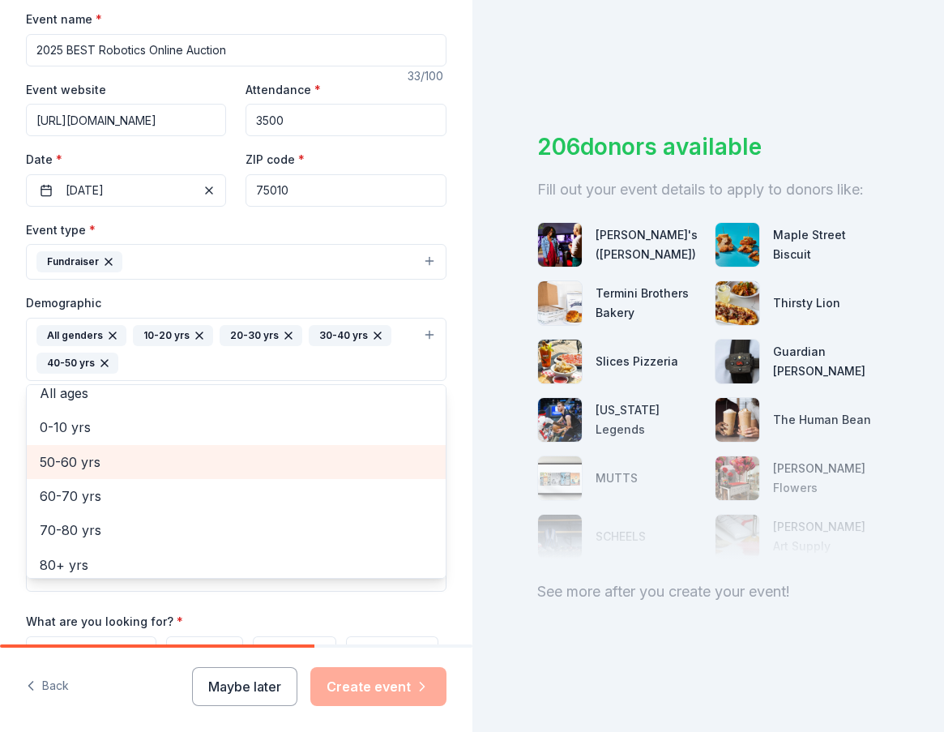
click at [76, 467] on span "50-60 yrs" at bounding box center [236, 461] width 393 height 21
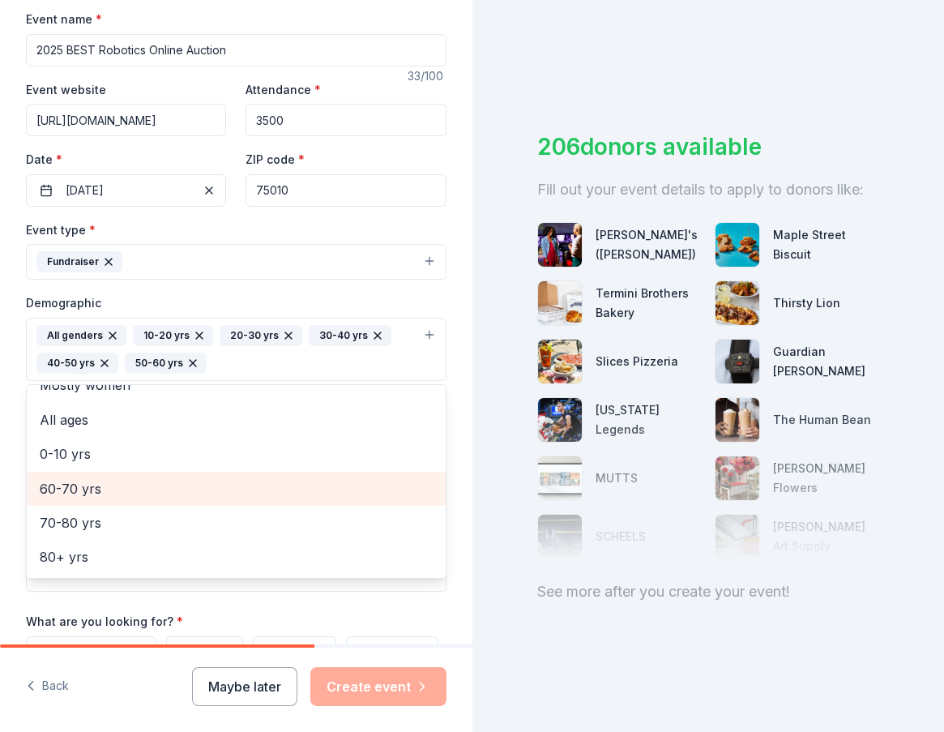
click at [62, 490] on span "60-70 yrs" at bounding box center [236, 488] width 393 height 21
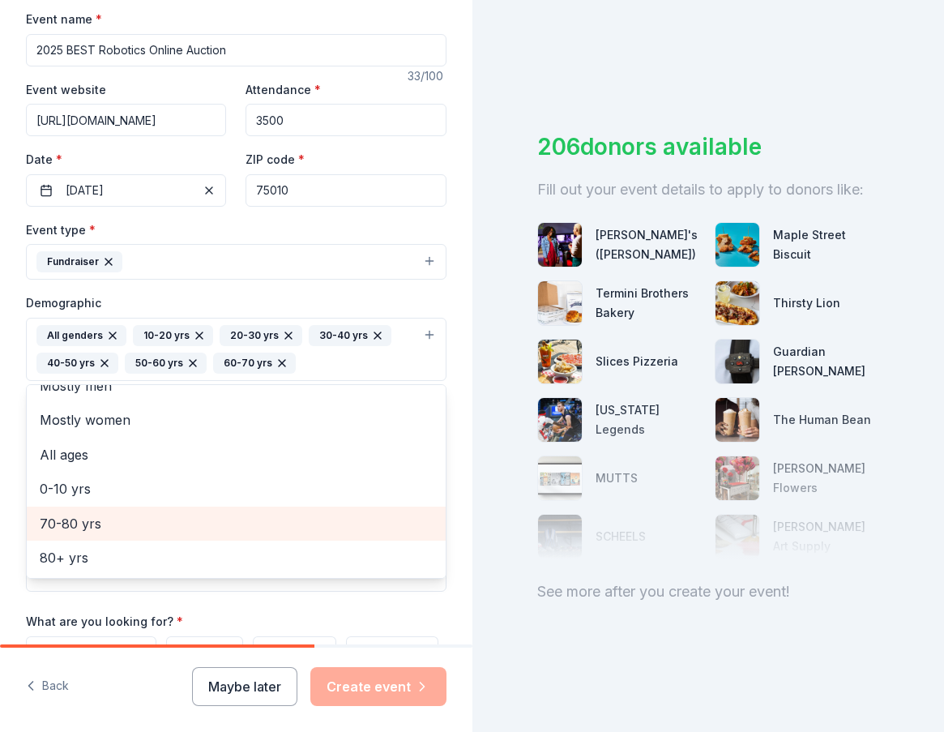
click at [60, 527] on span "70-80 yrs" at bounding box center [236, 523] width 393 height 21
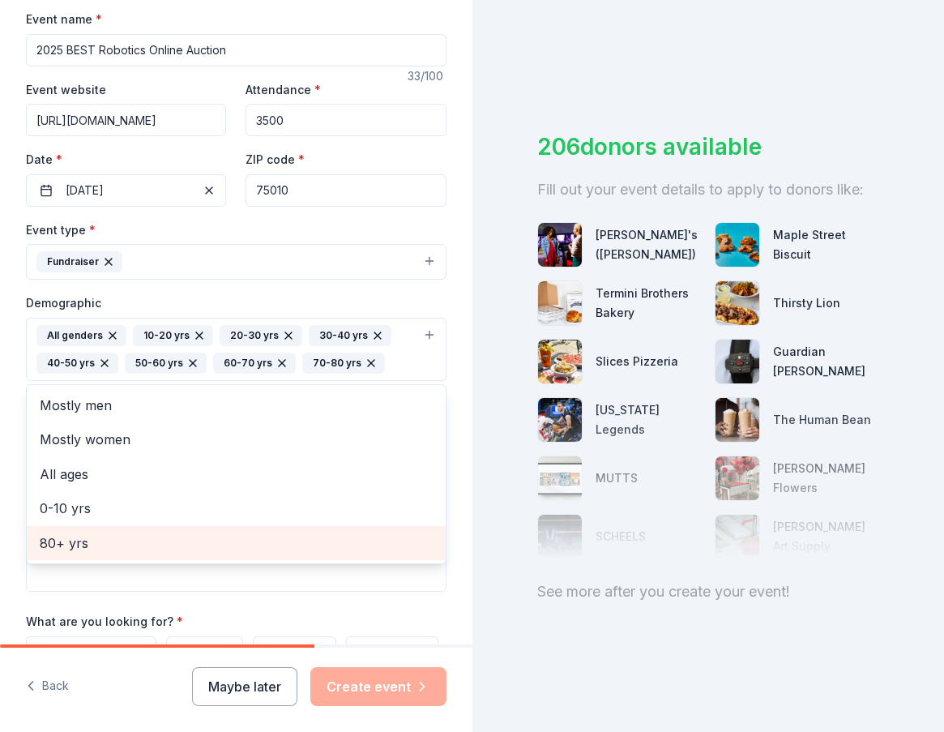
scroll to position [0, 0]
click at [57, 546] on span "80+ yrs" at bounding box center [236, 542] width 393 height 21
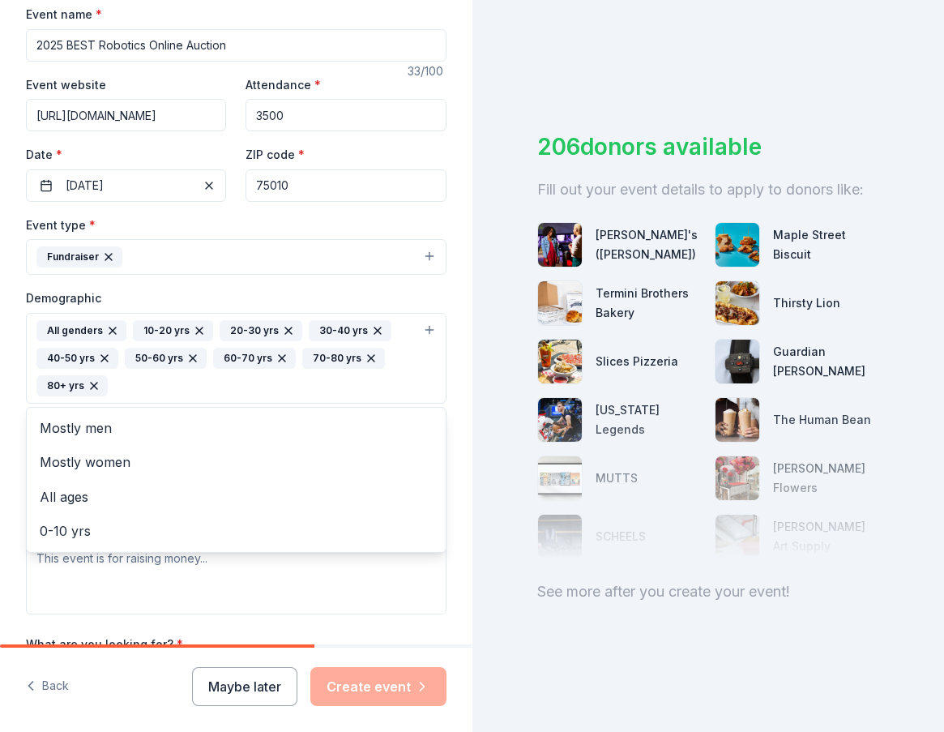
scroll to position [324, 0]
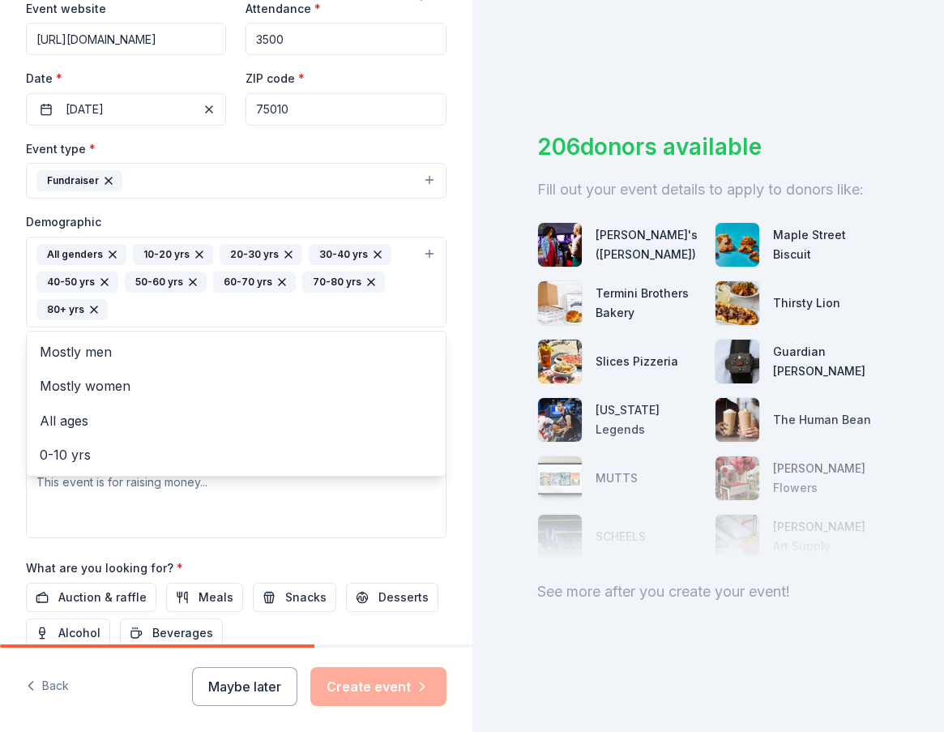
click at [432, 570] on div "Event name * 2025 BEST Robotics Online Auction 33 /100 Event website [URL][DOMA…" at bounding box center [236, 331] width 421 height 807
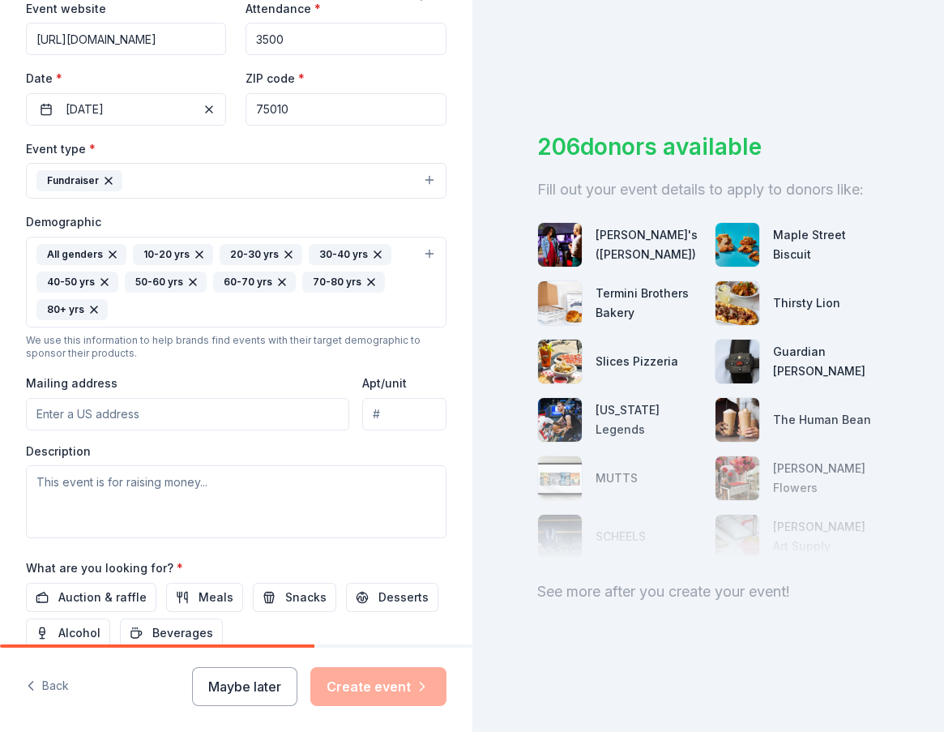
click at [102, 416] on input "Mailing address" at bounding box center [187, 414] width 323 height 32
click at [168, 416] on input "Mailing address" at bounding box center [187, 414] width 323 height 32
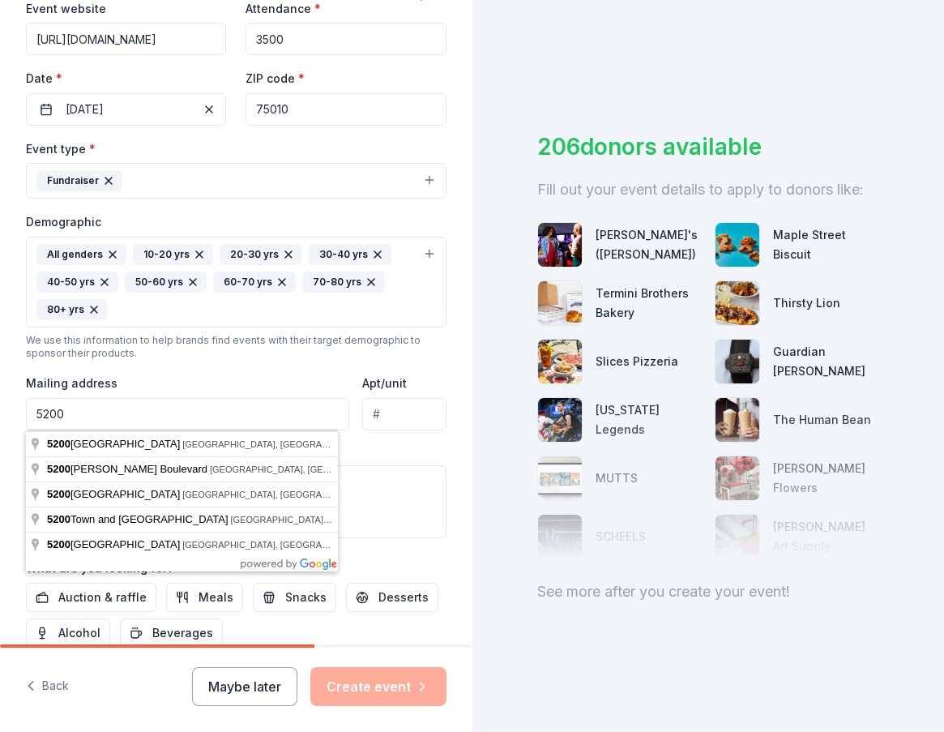
click at [135, 416] on input "5200" at bounding box center [187, 414] width 323 height 32
click at [438, 566] on div "Tell us about your event. We'll find in-kind donations you can apply for. Event…" at bounding box center [236, 244] width 472 height 1137
click at [249, 418] on input "[STREET_ADDRESS]" at bounding box center [187, 414] width 323 height 32
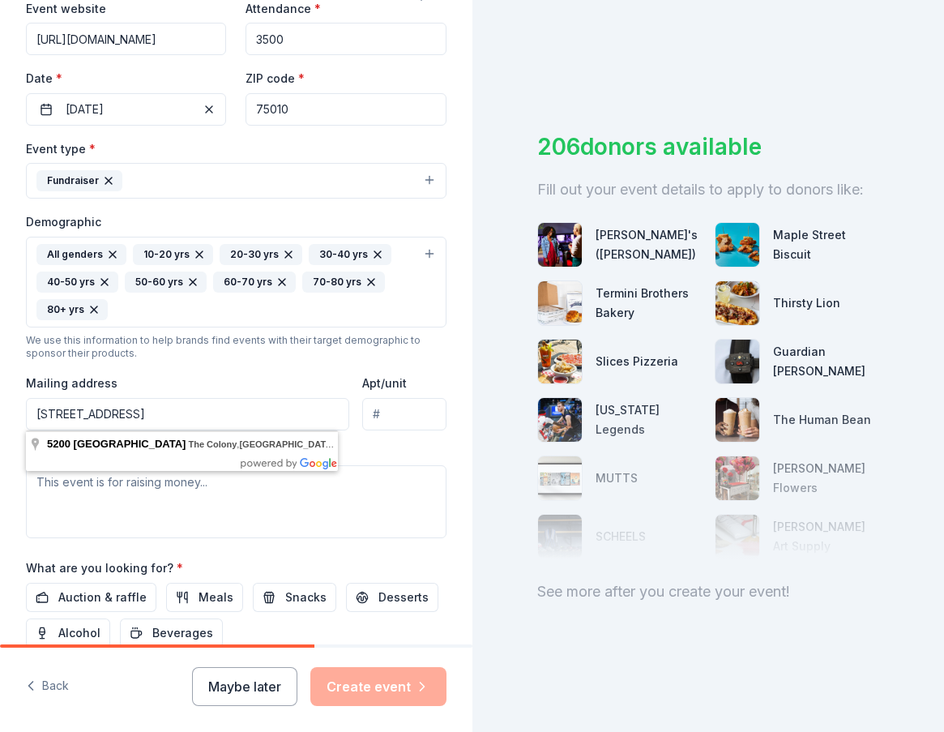
scroll to position [0, 28]
type input "[STREET_ADDRESS]"
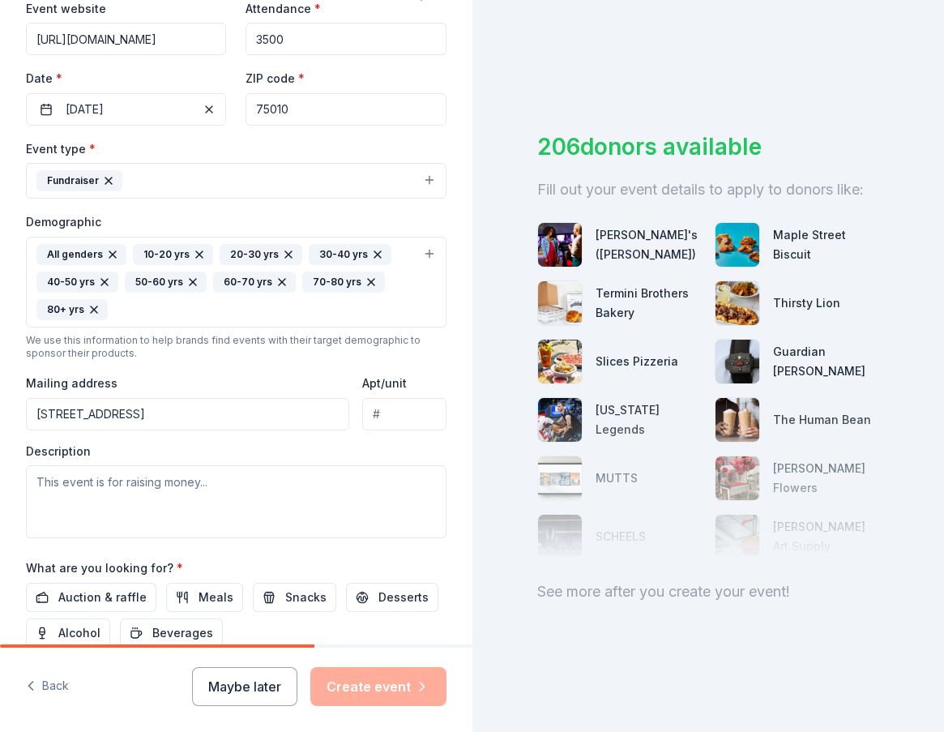
click at [427, 554] on div "Event name * 2025 BEST Robotics Online Auction 33 /100 Event website [URL][DOMA…" at bounding box center [236, 331] width 421 height 807
click at [297, 511] on textarea at bounding box center [236, 501] width 421 height 73
click at [209, 505] on textarea "To enrich screen reader interactions, please activate Accessibility in Grammarl…" at bounding box center [236, 501] width 421 height 73
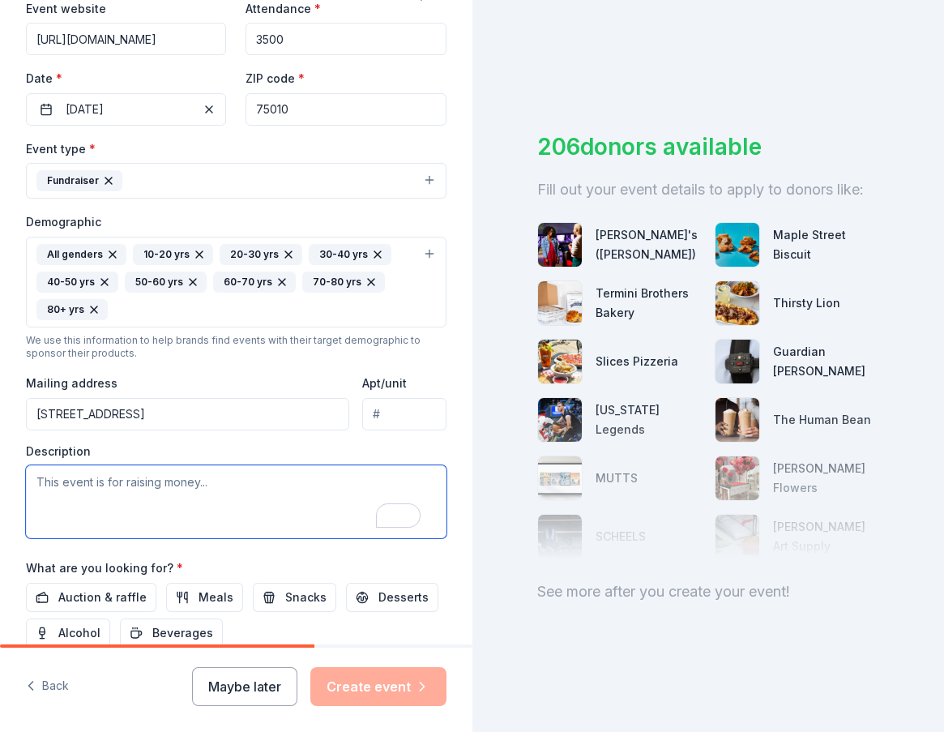
paste textarea "Support the next generation of engineers, innovators, and leaders by participat…"
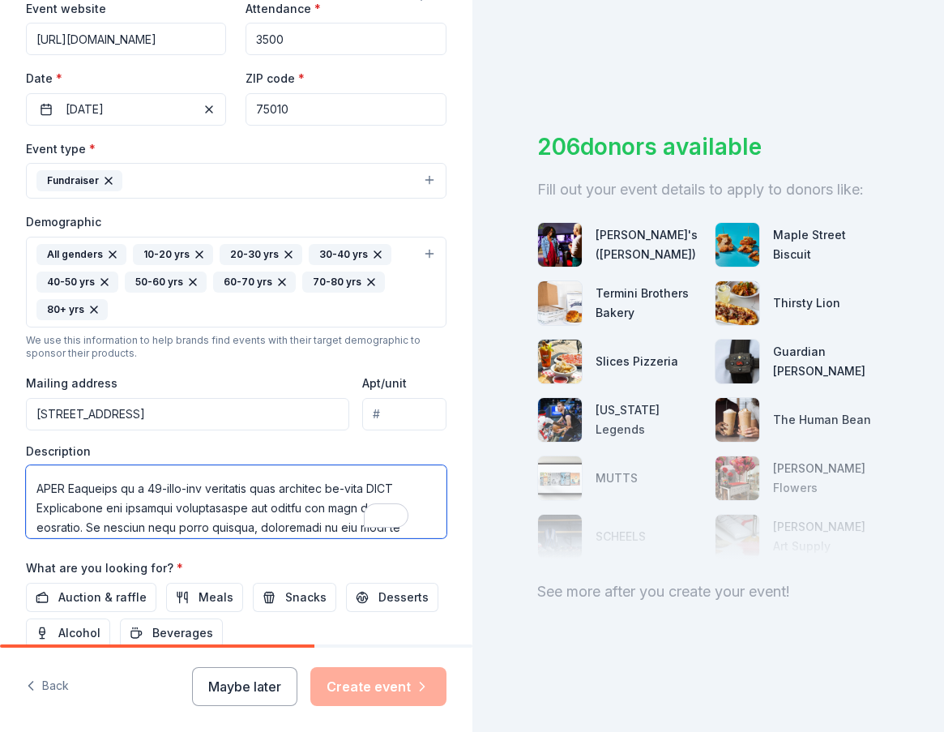
scroll to position [42, 0]
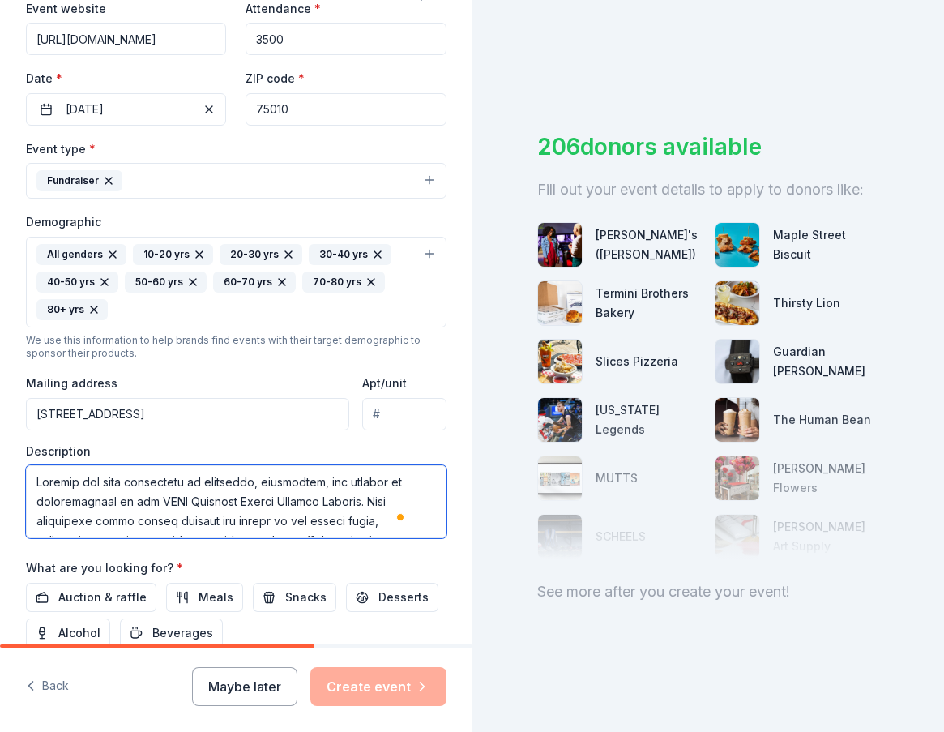
type textarea "Support the next generation of engineers, innovators, and leaders by participat…"
click at [433, 559] on div "What are you looking for? * Auction & raffle Meals Snacks Desserts Alcohol Beve…" at bounding box center [236, 602] width 421 height 90
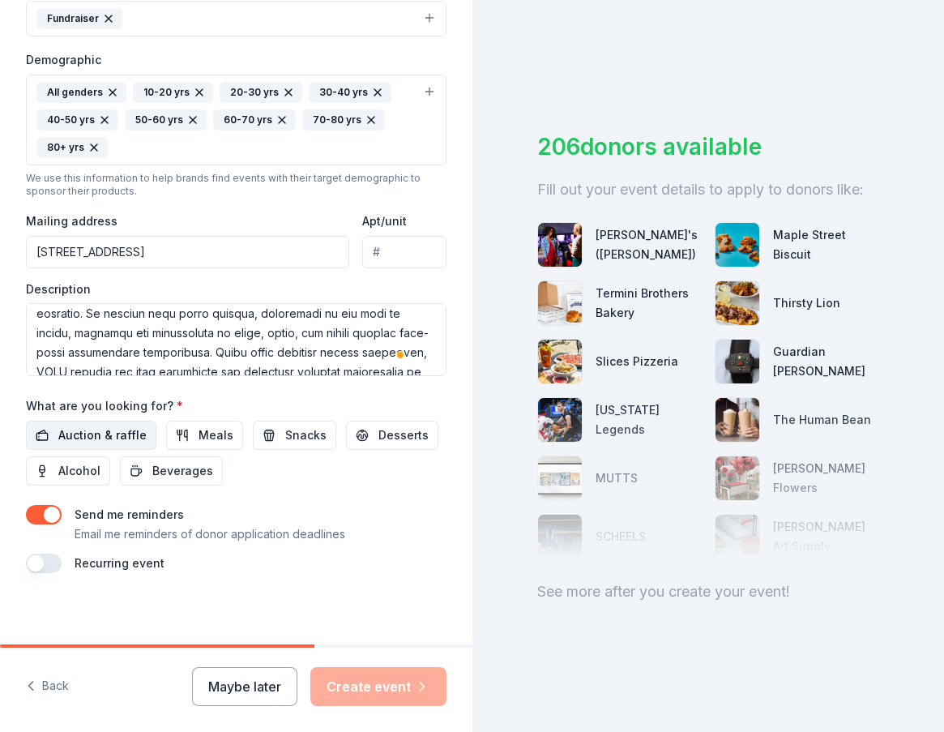
click at [93, 442] on span "Auction & raffle" at bounding box center [102, 434] width 88 height 19
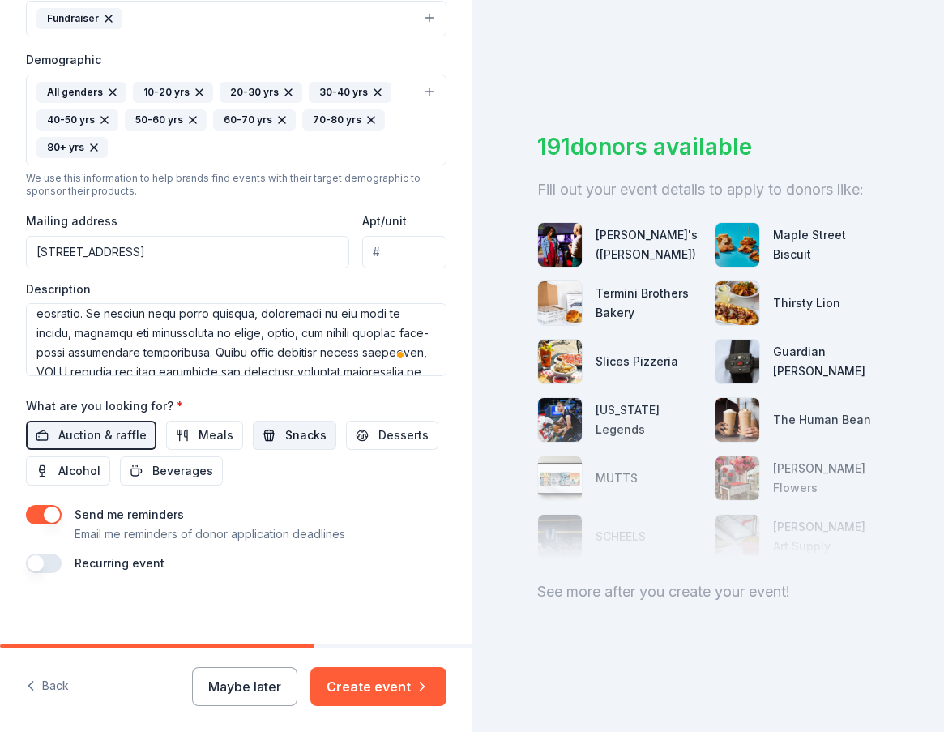
click at [303, 434] on span "Snacks" at bounding box center [305, 434] width 41 height 19
click at [72, 467] on span "Alcohol" at bounding box center [79, 470] width 42 height 19
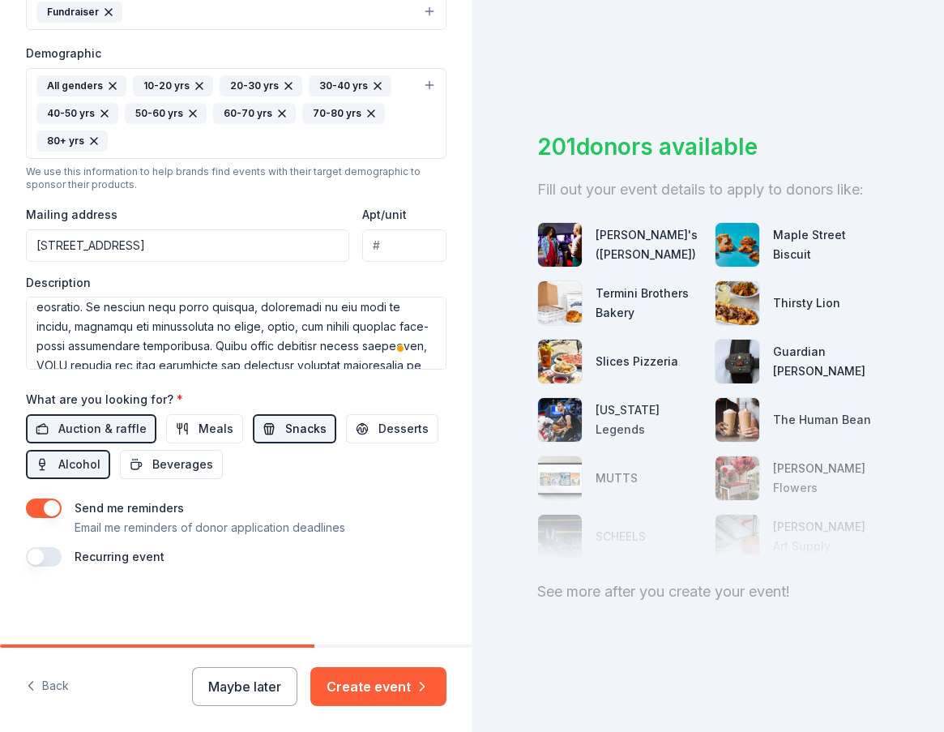
click at [274, 433] on button "Snacks" at bounding box center [294, 428] width 83 height 29
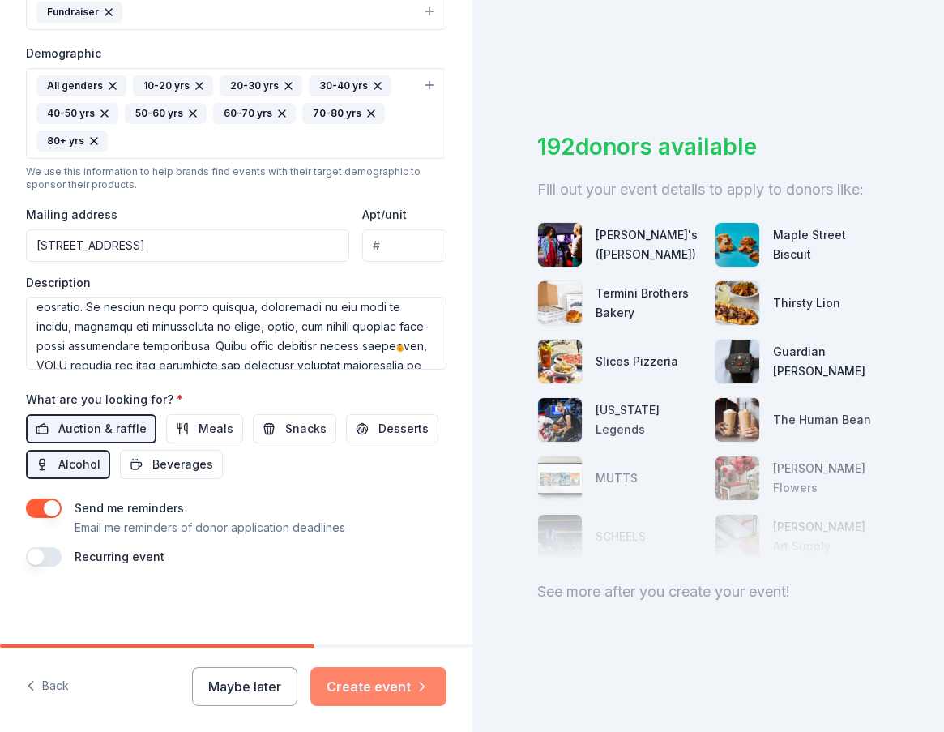
click at [387, 698] on button "Create event" at bounding box center [378, 686] width 136 height 39
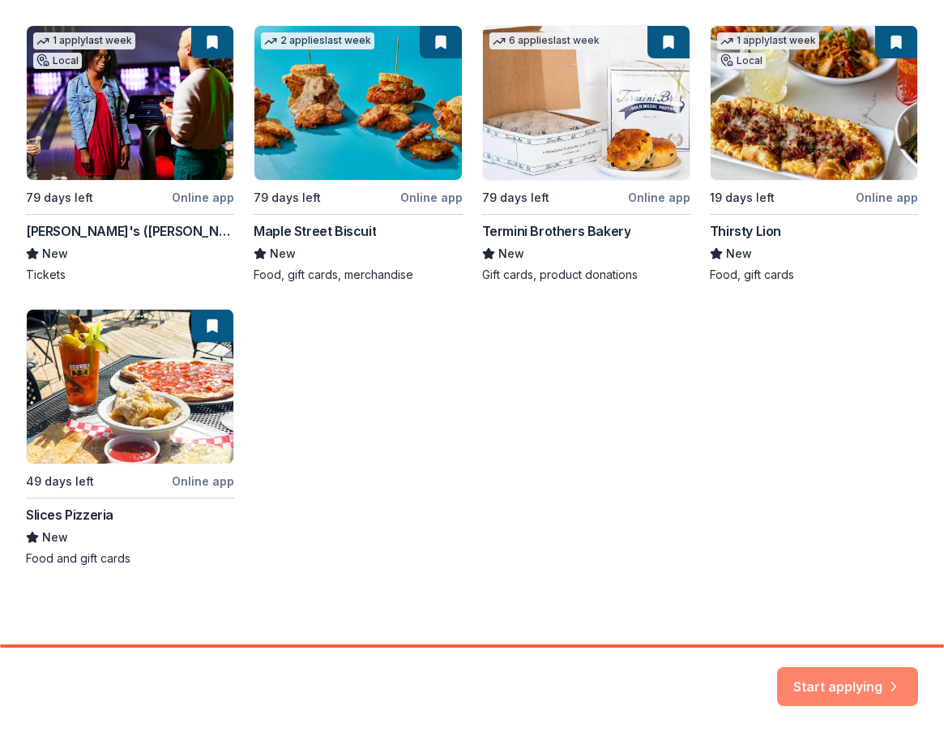
click at [830, 676] on button "Start applying" at bounding box center [847, 676] width 141 height 39
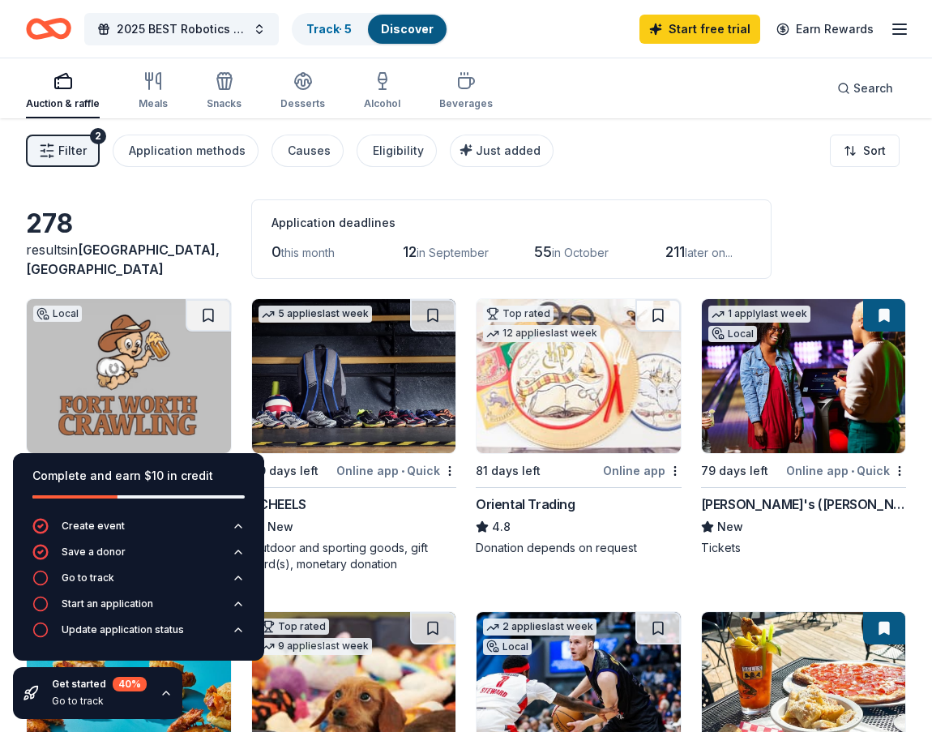
click at [633, 163] on div "Filter 2 Application methods Causes Eligibility Just added Sort" at bounding box center [466, 150] width 932 height 65
click at [681, 159] on div "Filter 2 Application methods Causes Eligibility Just added Sort" at bounding box center [466, 150] width 932 height 65
click at [70, 152] on span "Filter" at bounding box center [72, 150] width 28 height 19
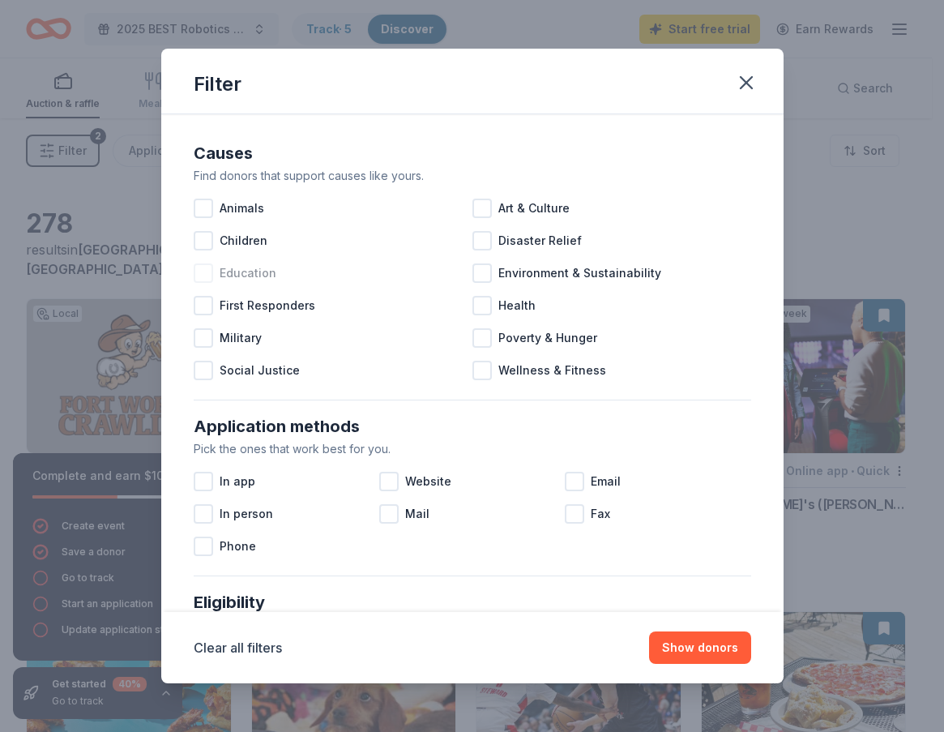
click at [204, 272] on div at bounding box center [203, 272] width 19 height 19
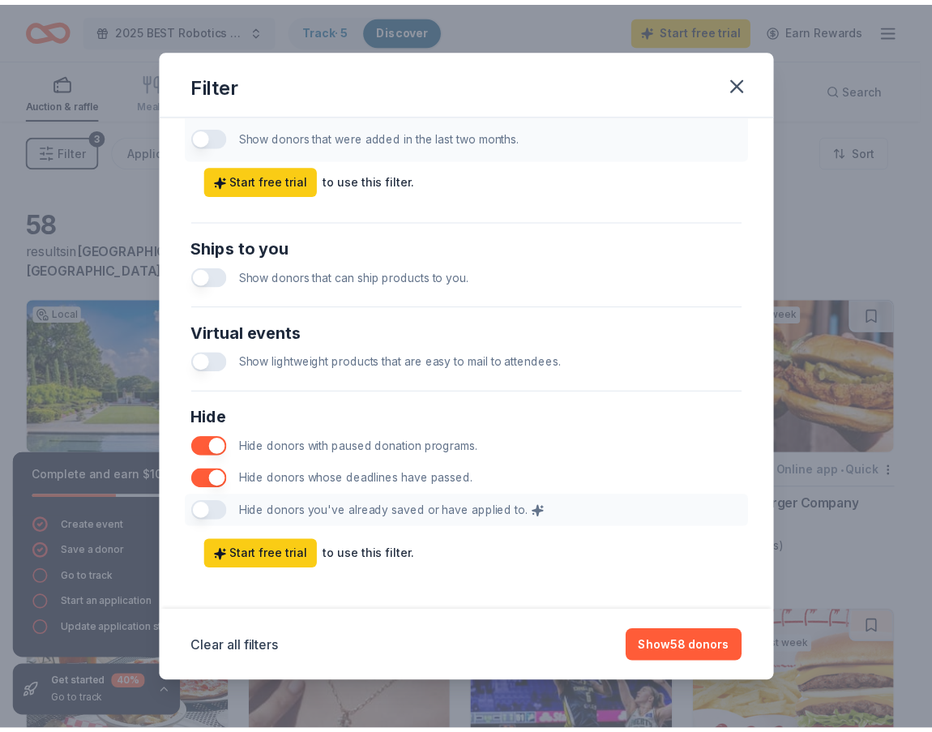
scroll to position [680, 0]
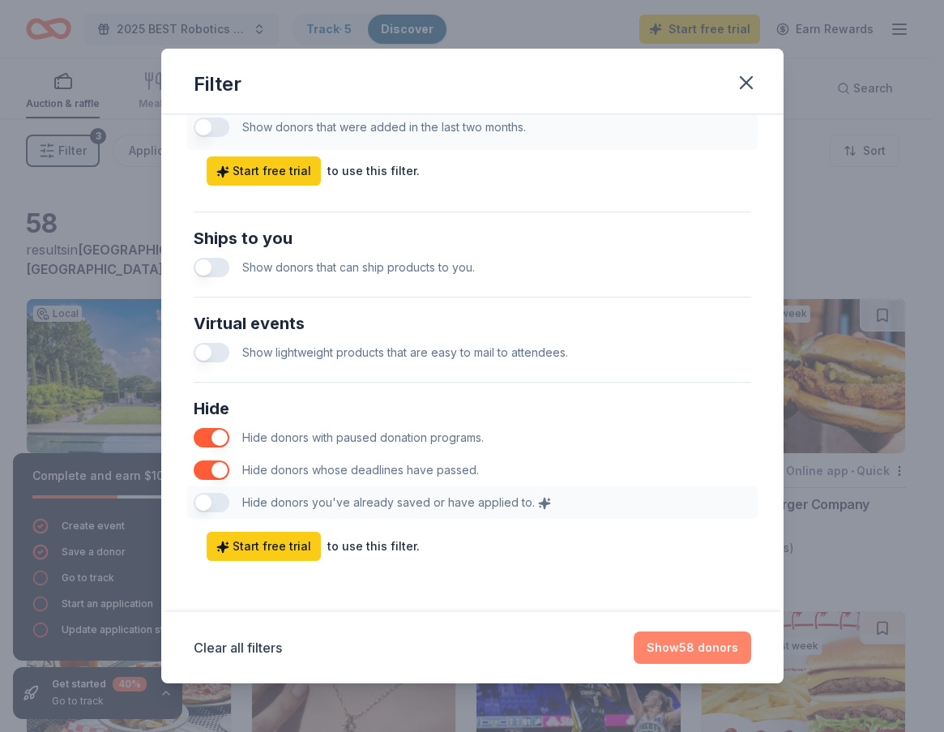
click at [690, 643] on button "Show 58 donors" at bounding box center [692, 647] width 117 height 32
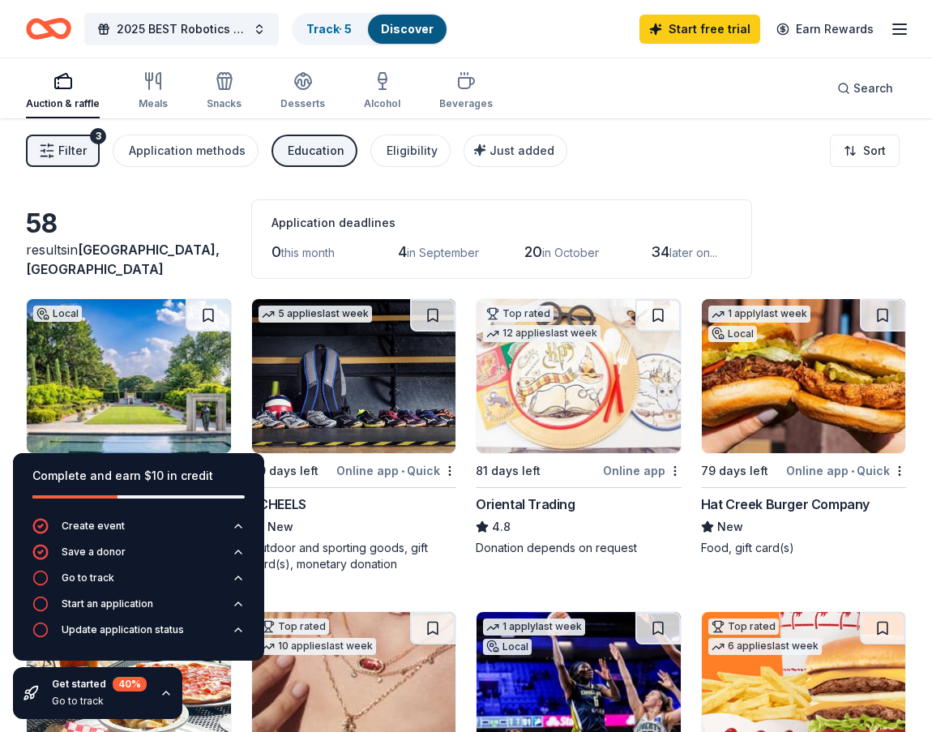
click at [804, 232] on div "58 results in [GEOGRAPHIC_DATA], [GEOGRAPHIC_DATA] Application deadlines 0 this…" at bounding box center [466, 238] width 880 height 79
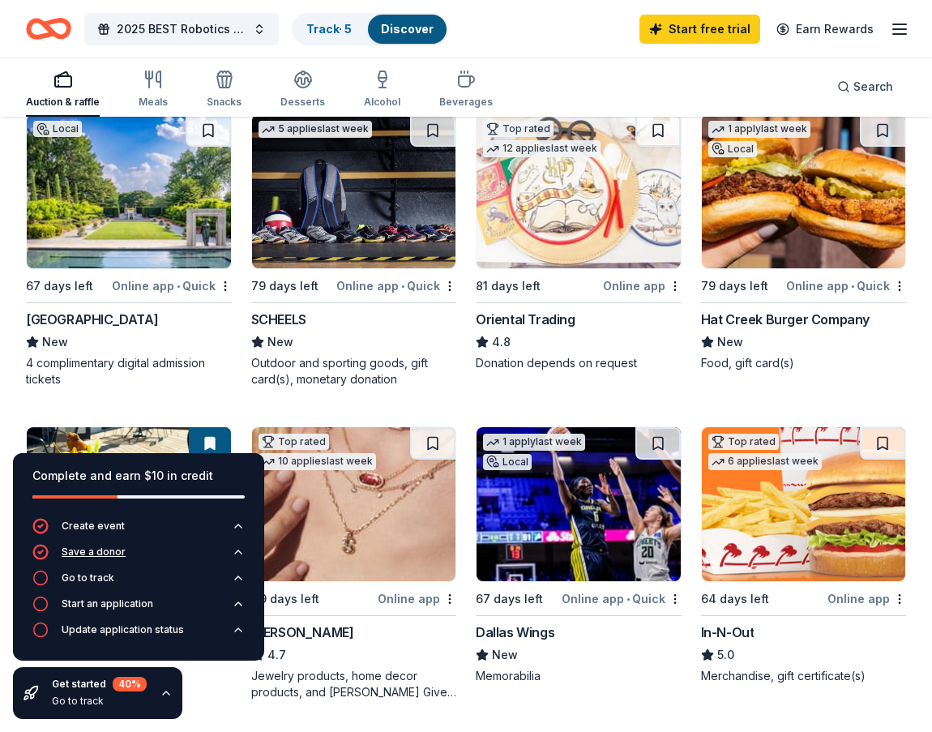
scroll to position [243, 0]
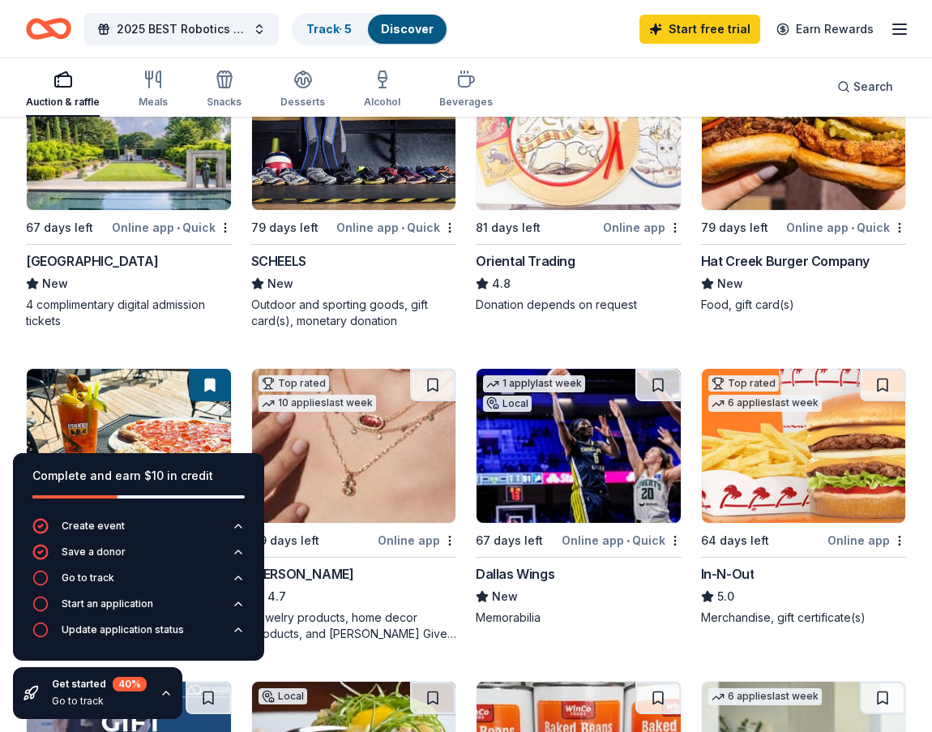
click at [161, 687] on icon "button" at bounding box center [166, 692] width 13 height 13
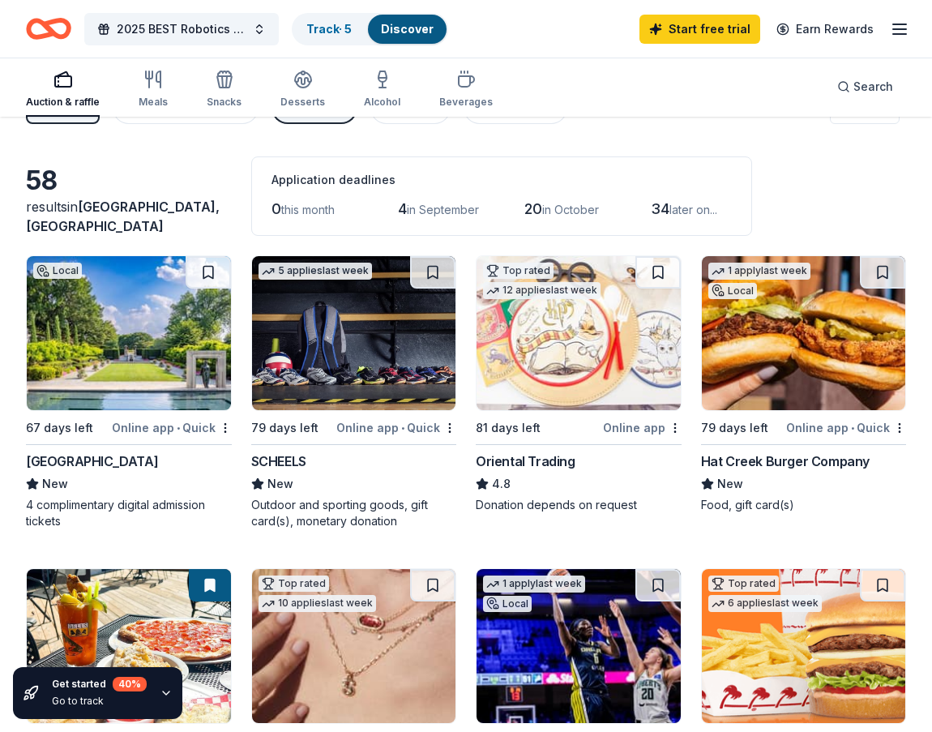
scroll to position [0, 0]
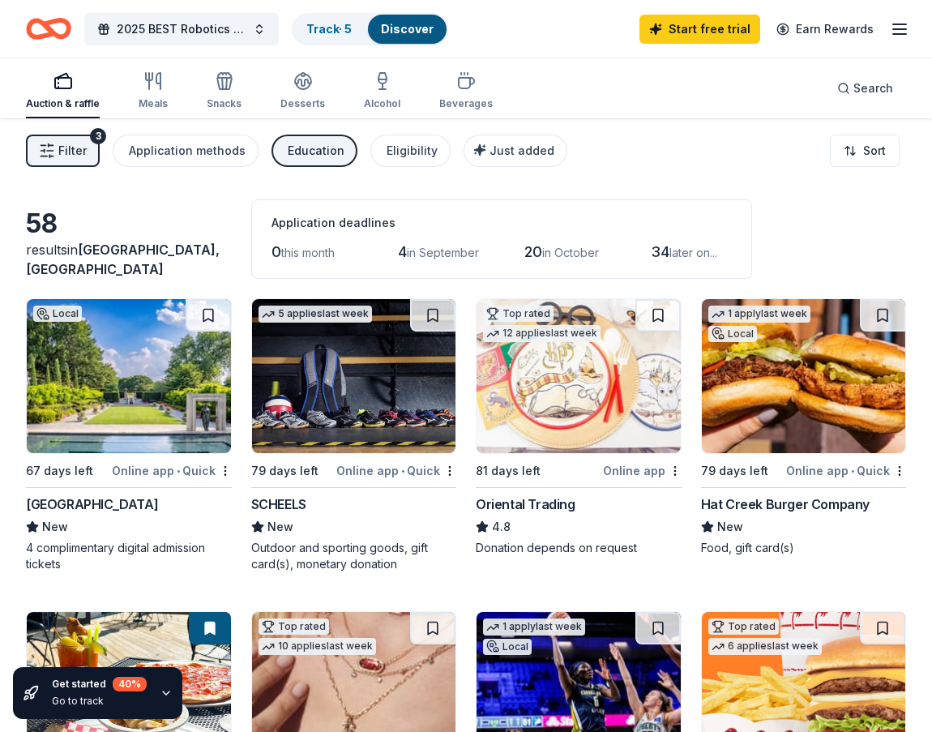
click at [378, 465] on div "Online app • Quick" at bounding box center [396, 470] width 120 height 20
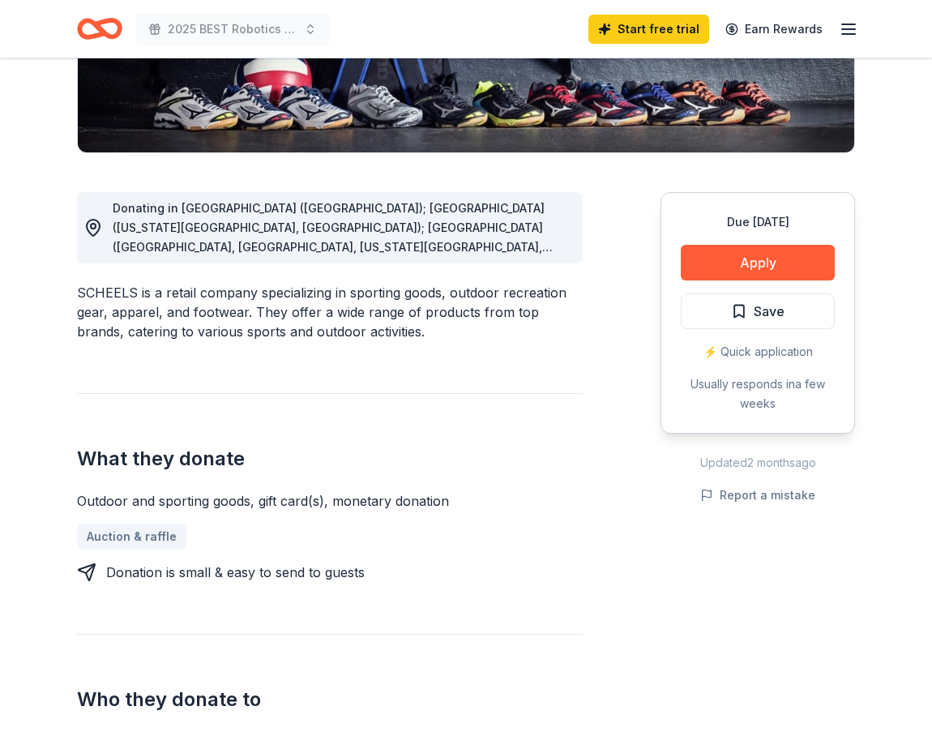
scroll to position [324, 0]
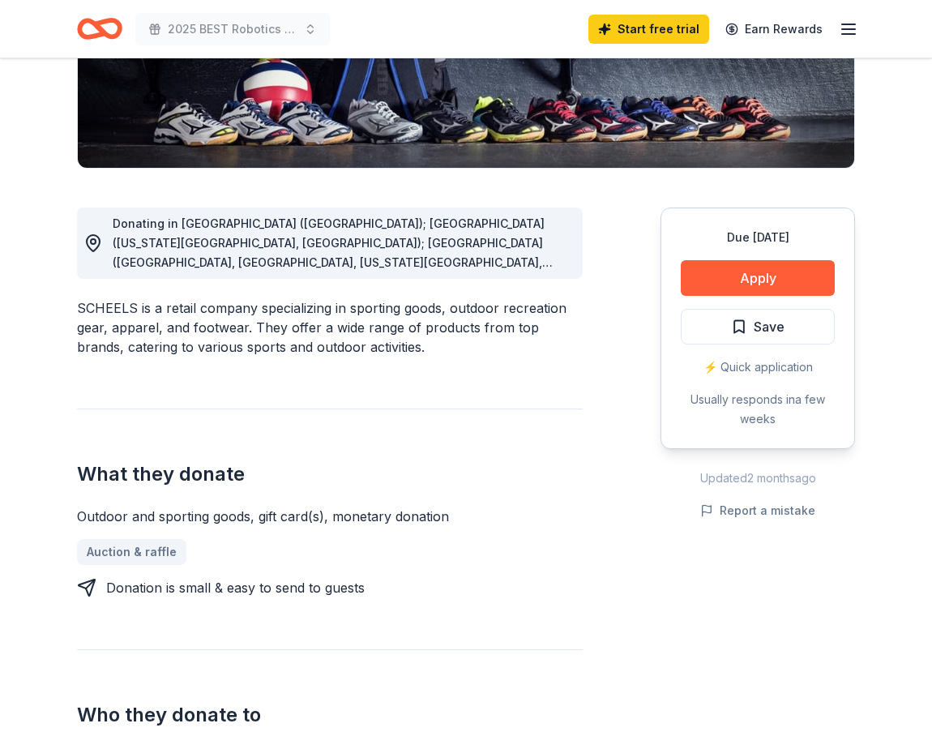
click at [563, 262] on span "Donating in AZ (Chandler); CO (Colorado Springs, Johnstown); IA (Cedar Falls, D…" at bounding box center [340, 368] width 455 height 305
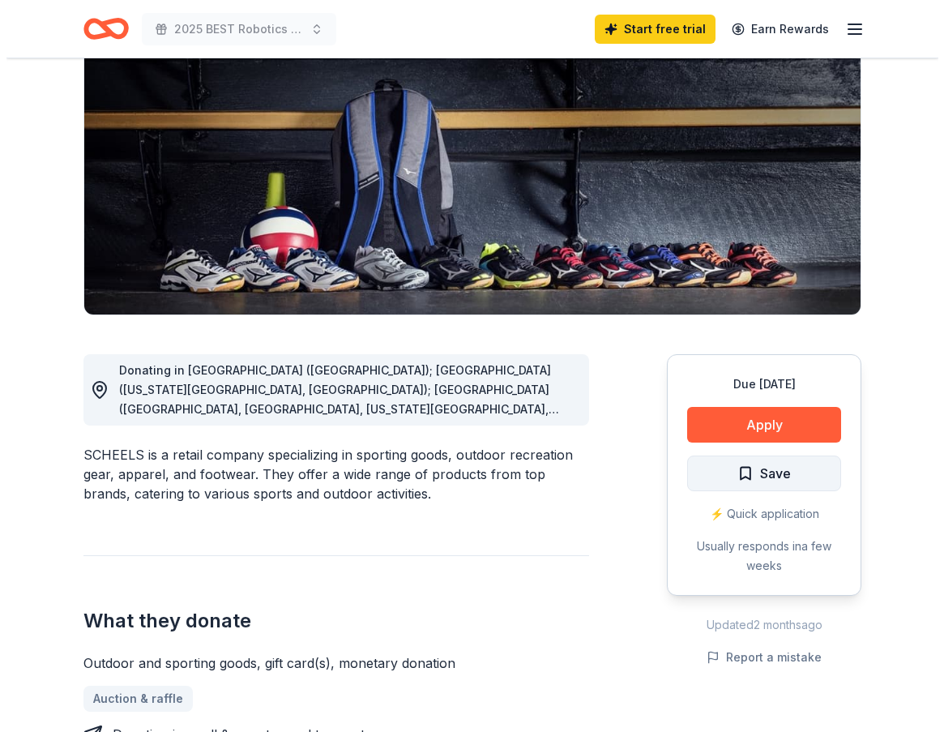
scroll to position [243, 0]
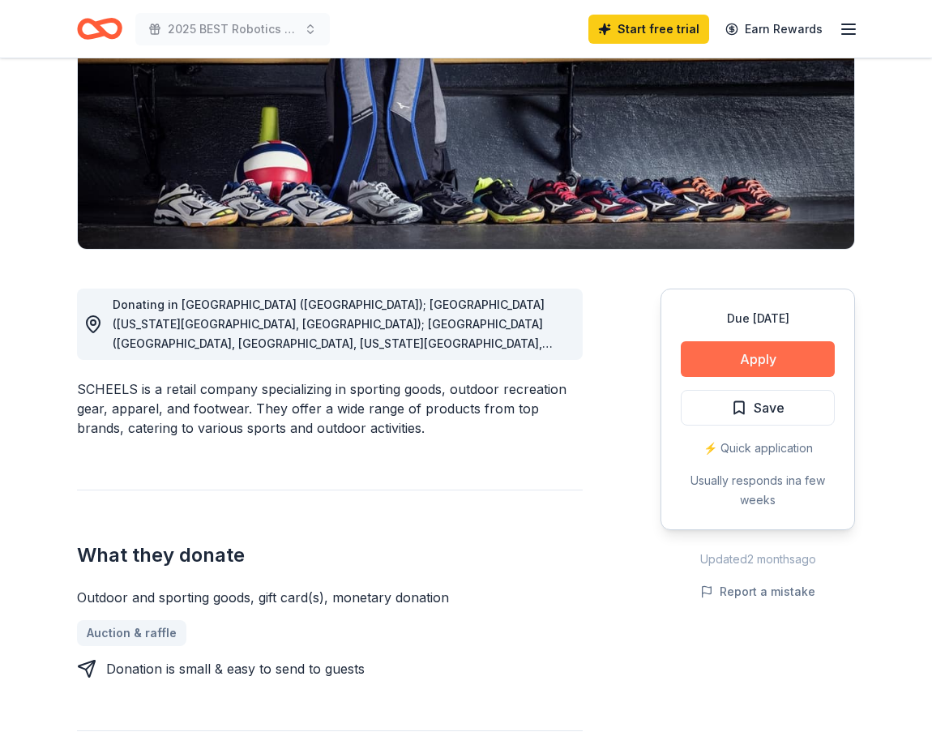
click at [775, 348] on button "Apply" at bounding box center [758, 359] width 154 height 36
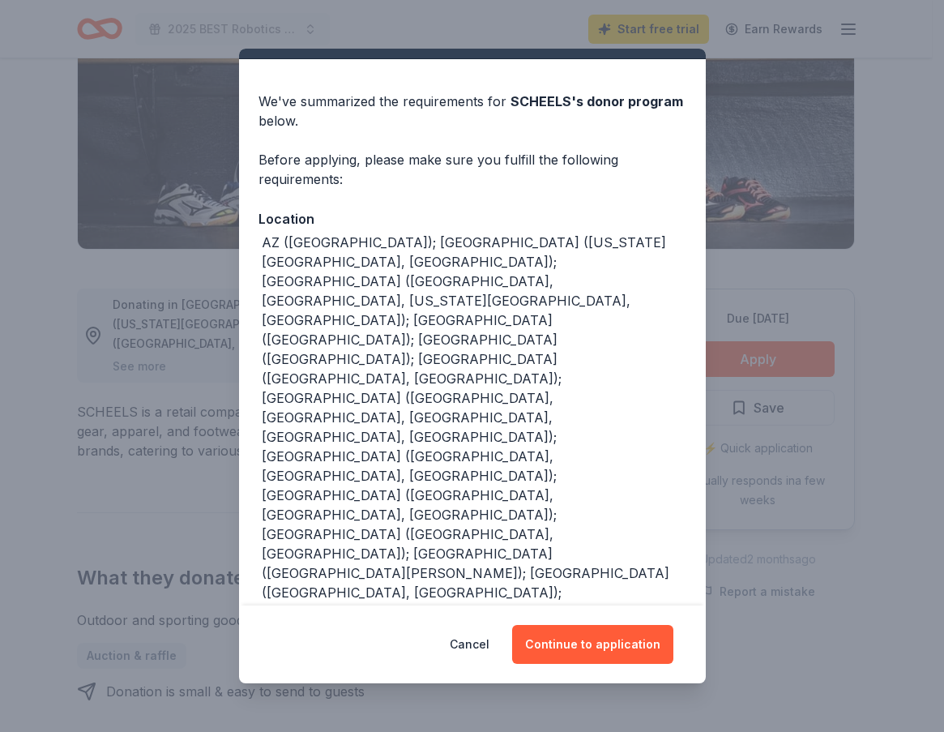
scroll to position [54, 0]
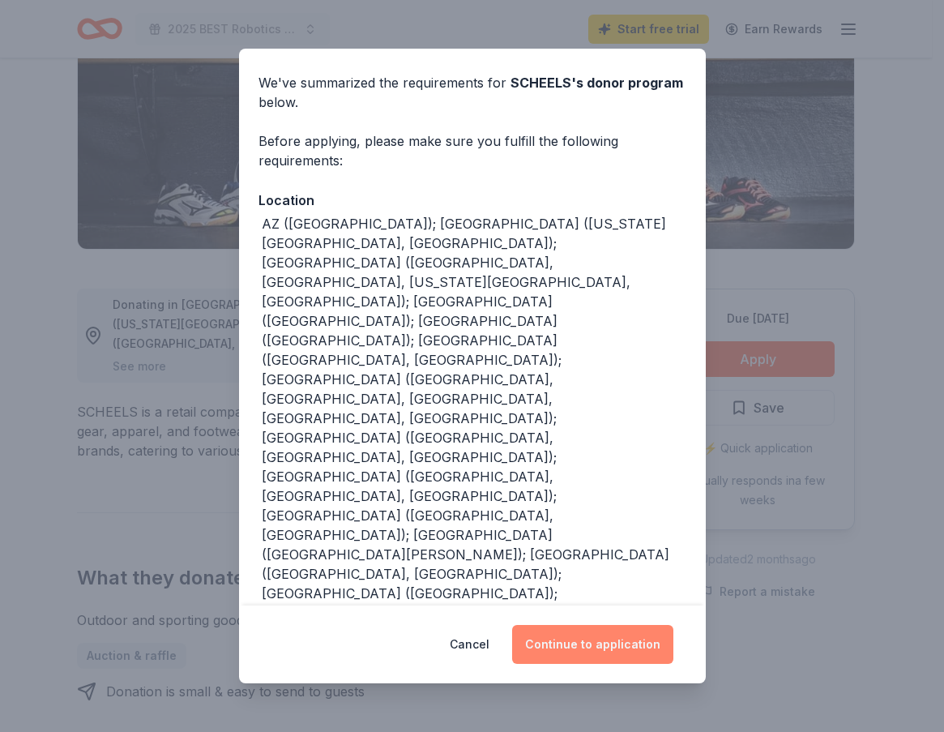
click at [587, 648] on button "Continue to application" at bounding box center [592, 644] width 161 height 39
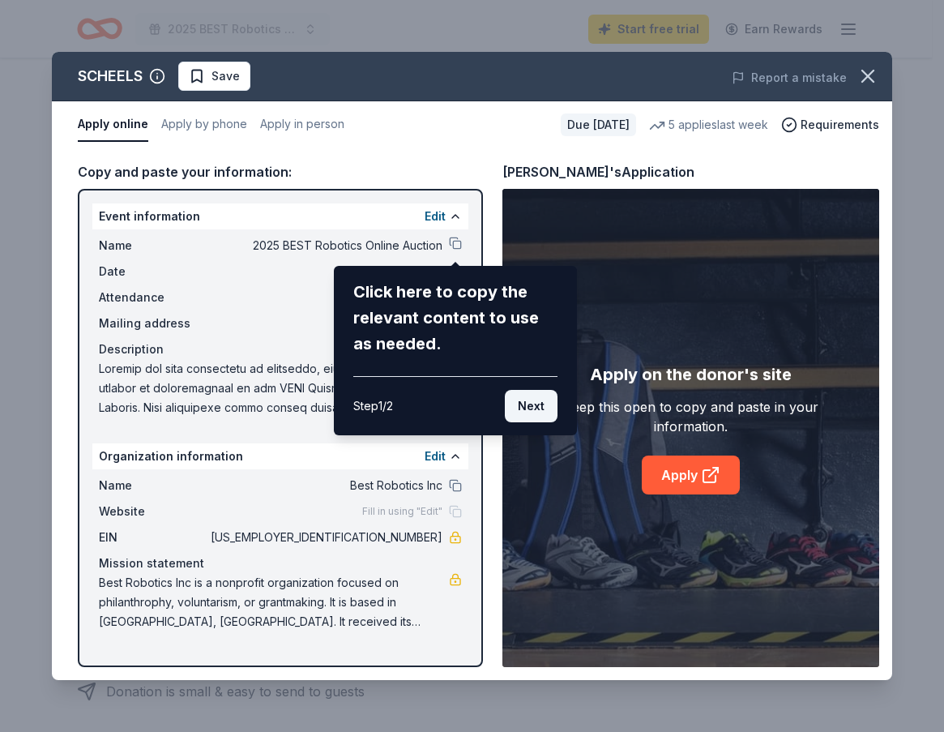
click at [531, 401] on button "Next" at bounding box center [531, 406] width 53 height 32
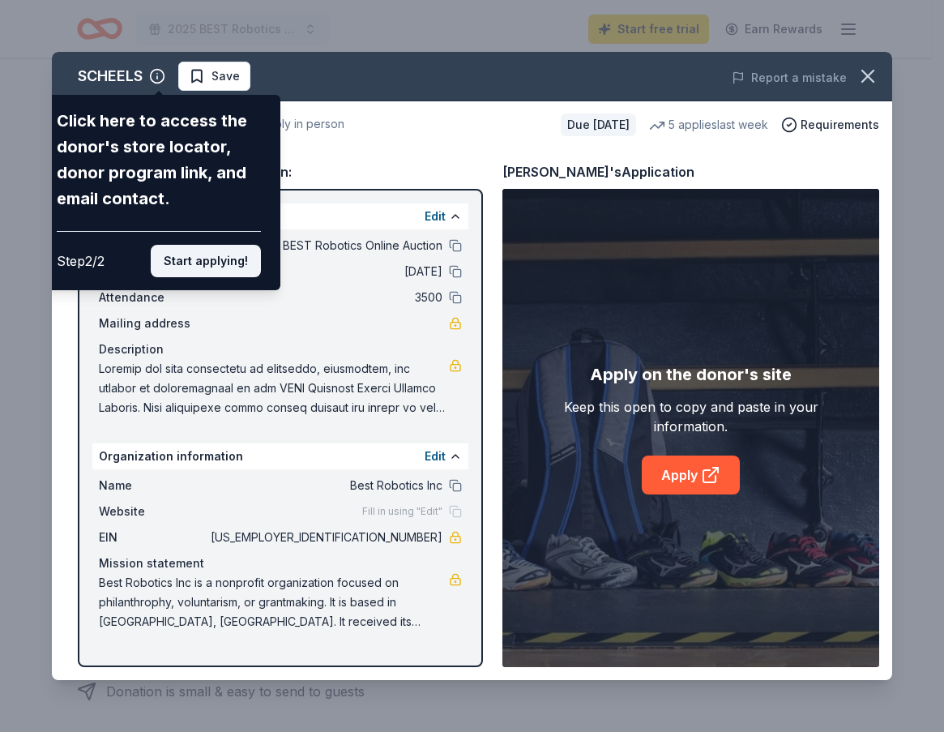
click at [205, 256] on button "Start applying!" at bounding box center [206, 261] width 110 height 32
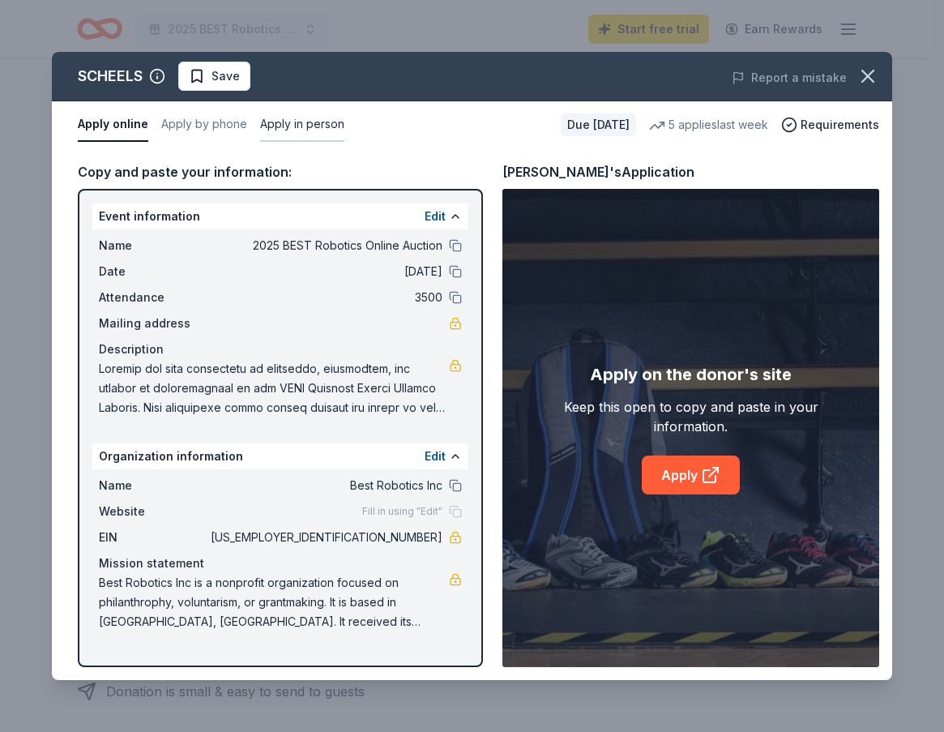
click at [301, 127] on button "Apply in person" at bounding box center [302, 125] width 84 height 34
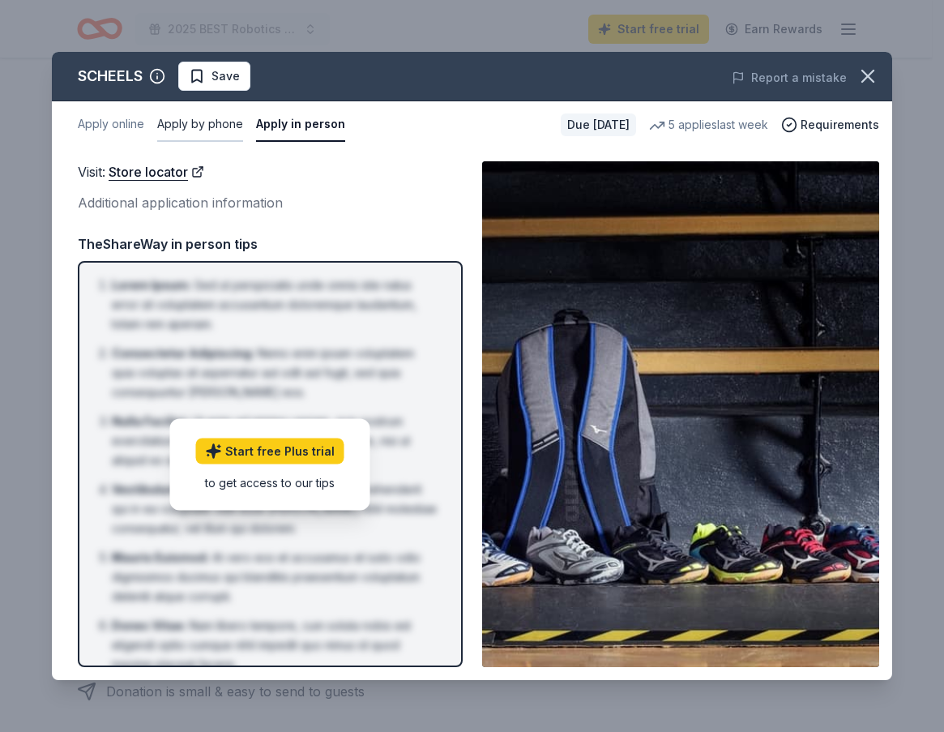
click at [213, 128] on button "Apply by phone" at bounding box center [200, 125] width 86 height 34
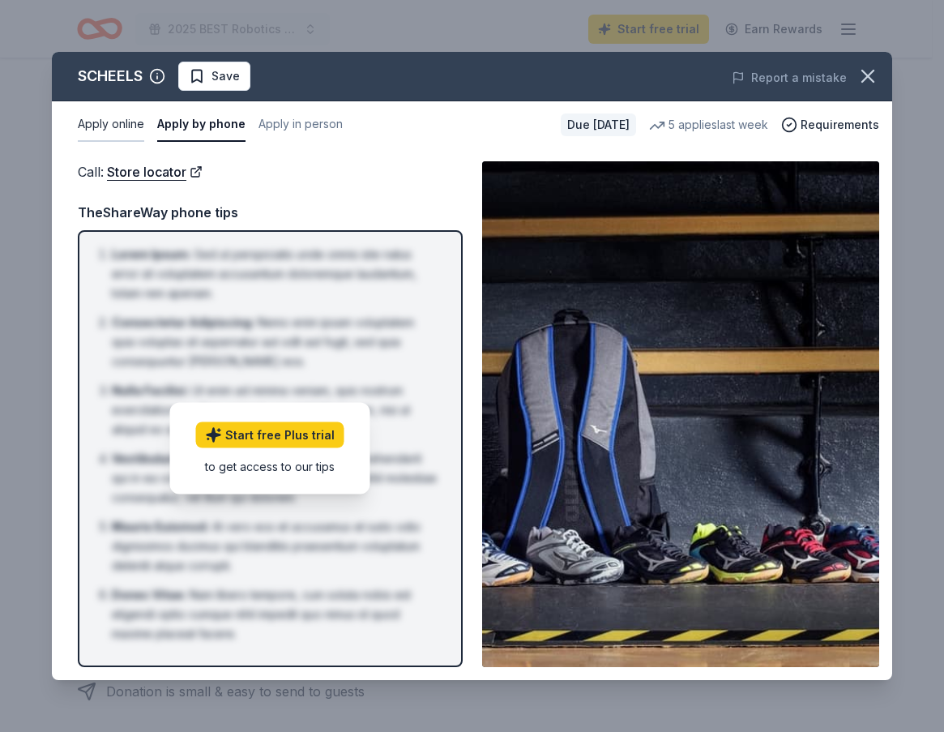
click at [119, 126] on button "Apply online" at bounding box center [111, 125] width 66 height 34
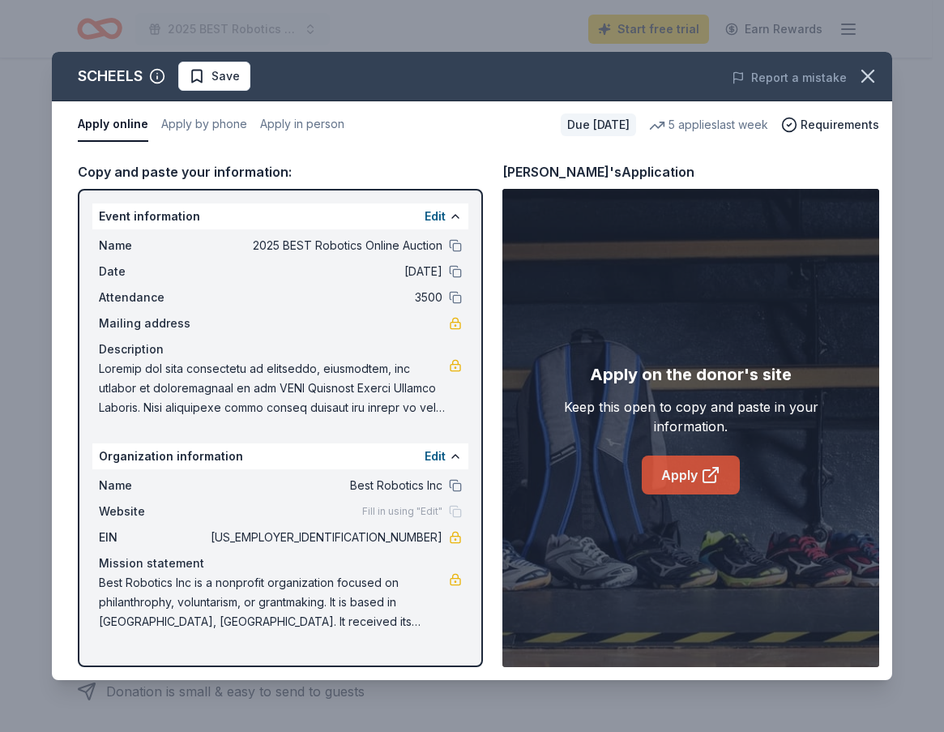
click at [670, 479] on link "Apply" at bounding box center [691, 474] width 98 height 39
